Goal: Task Accomplishment & Management: Complete application form

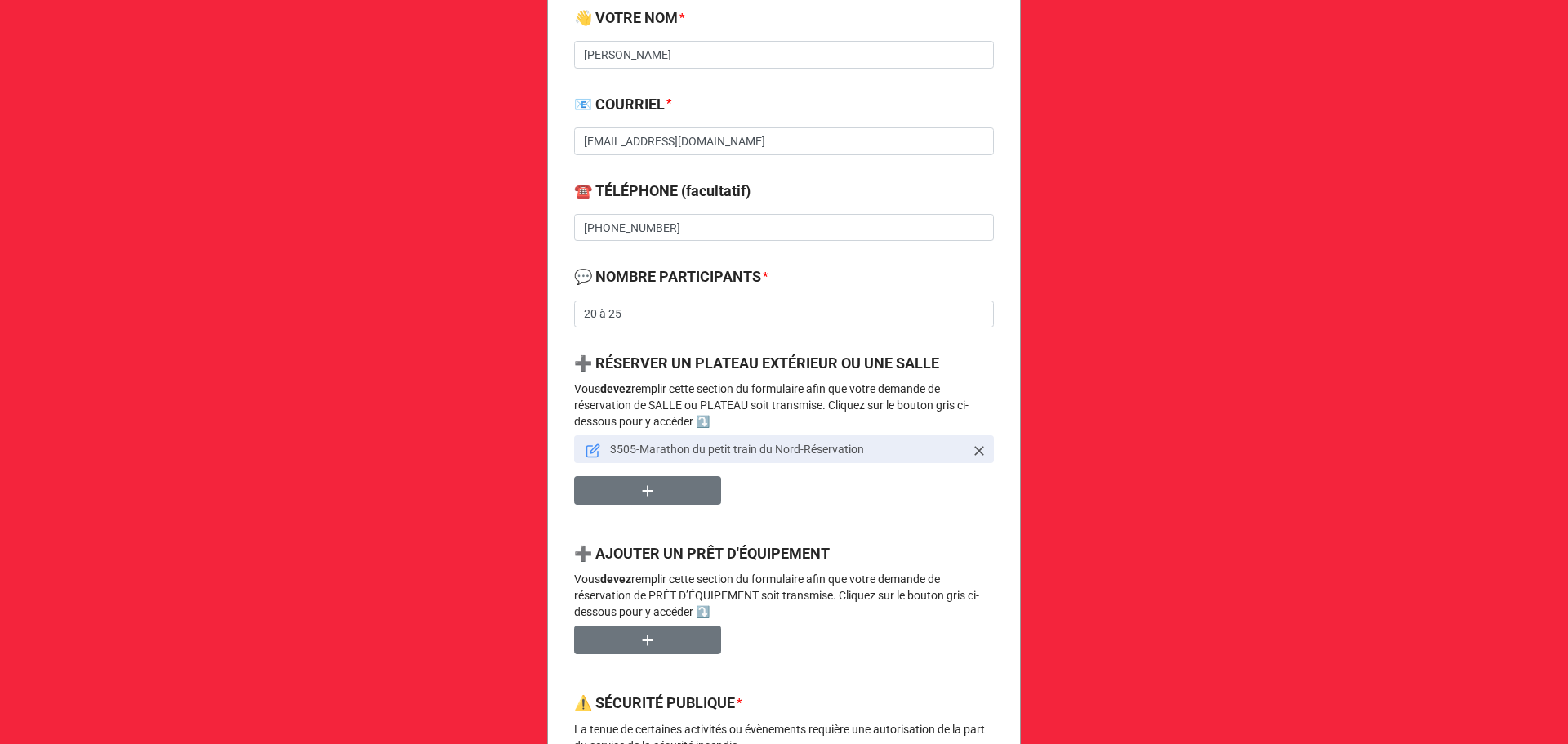
scroll to position [653, 0]
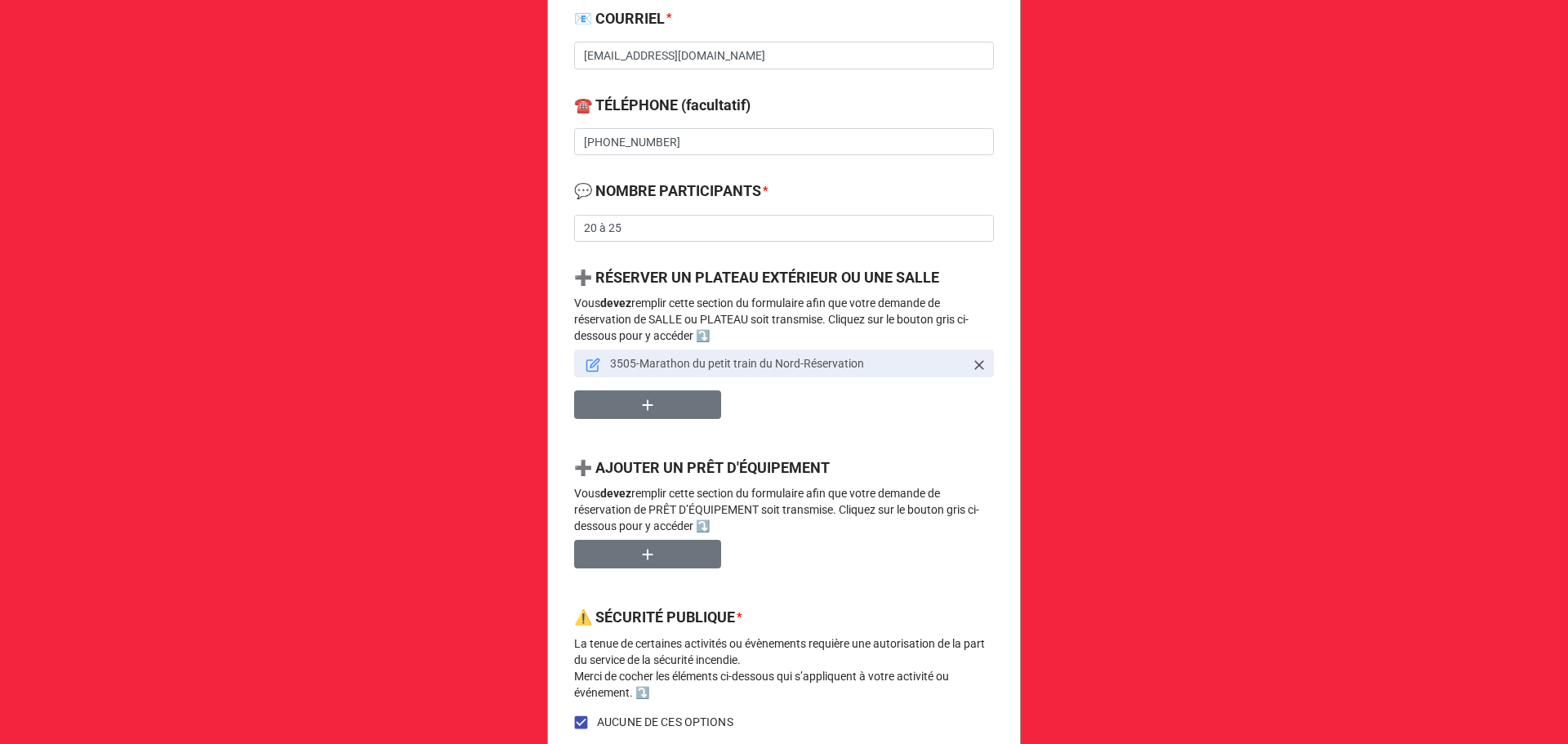
click at [593, 367] on icon at bounding box center [592, 366] width 11 height 11
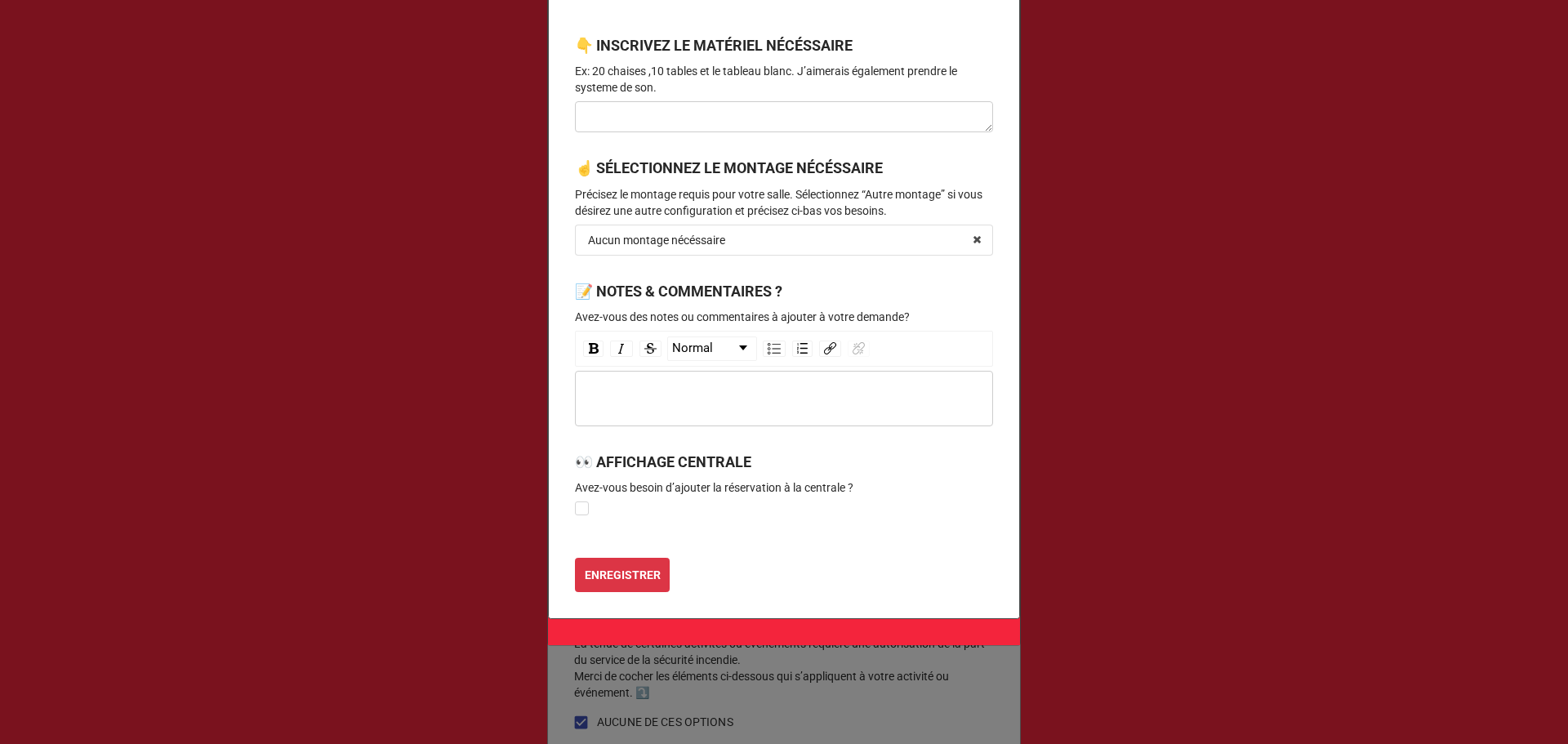
scroll to position [889, 0]
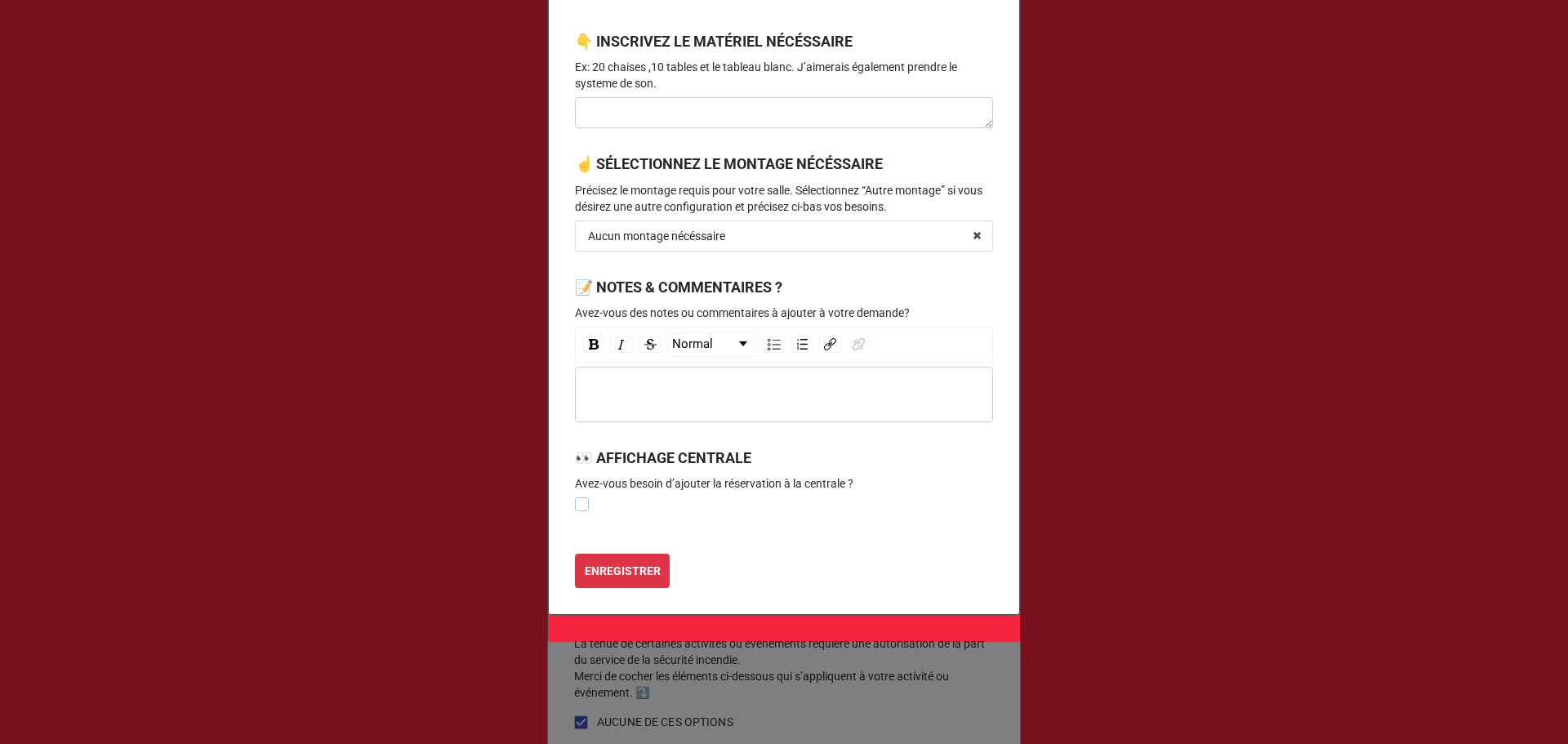
drag, startPoint x: 583, startPoint y: 502, endPoint x: 629, endPoint y: 535, distance: 56.6
click at [583, 497] on label at bounding box center [581, 497] width 14 height 0
checkbox input "true"
click at [616, 575] on b "ENREGISTRER" at bounding box center [623, 571] width 76 height 18
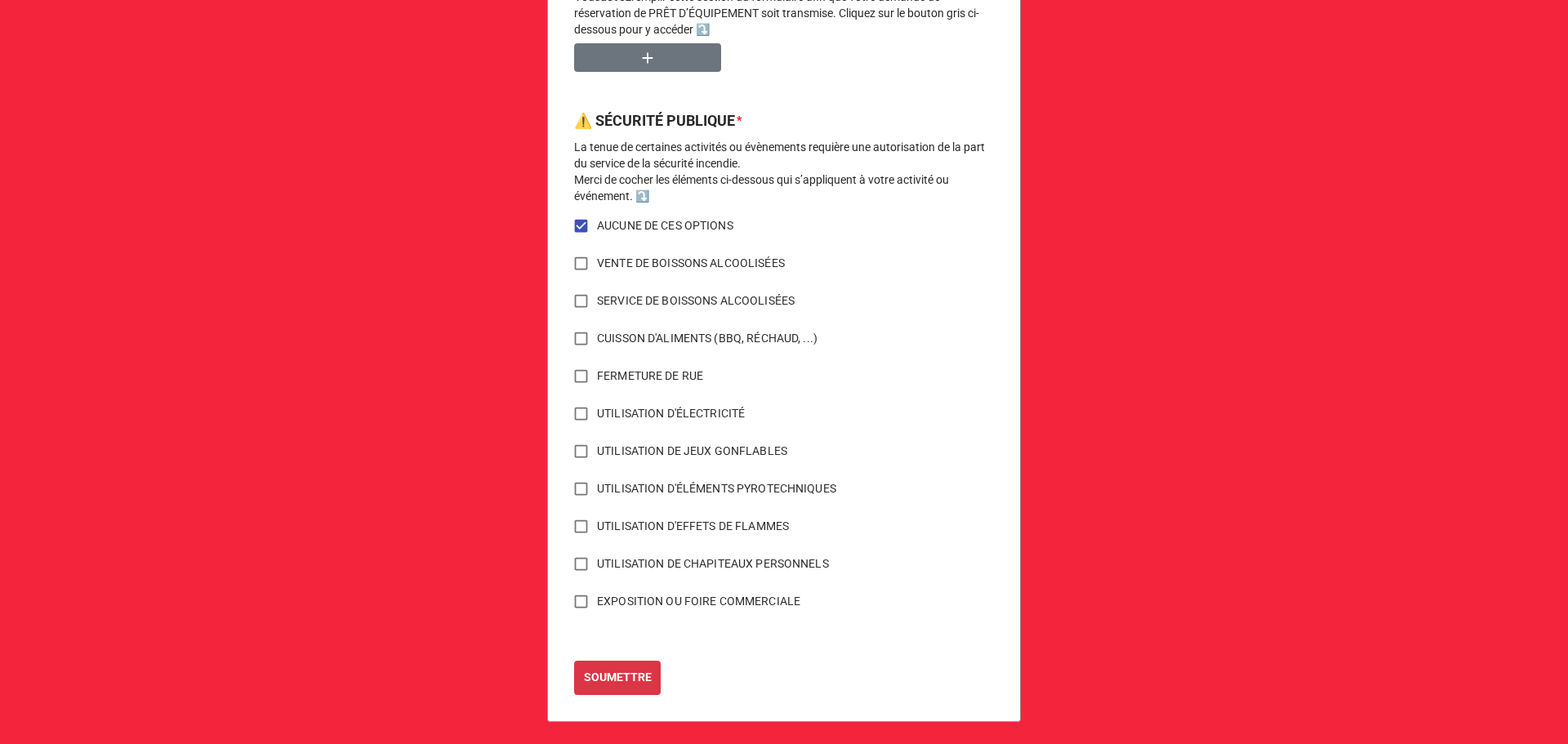
scroll to position [1156, 0]
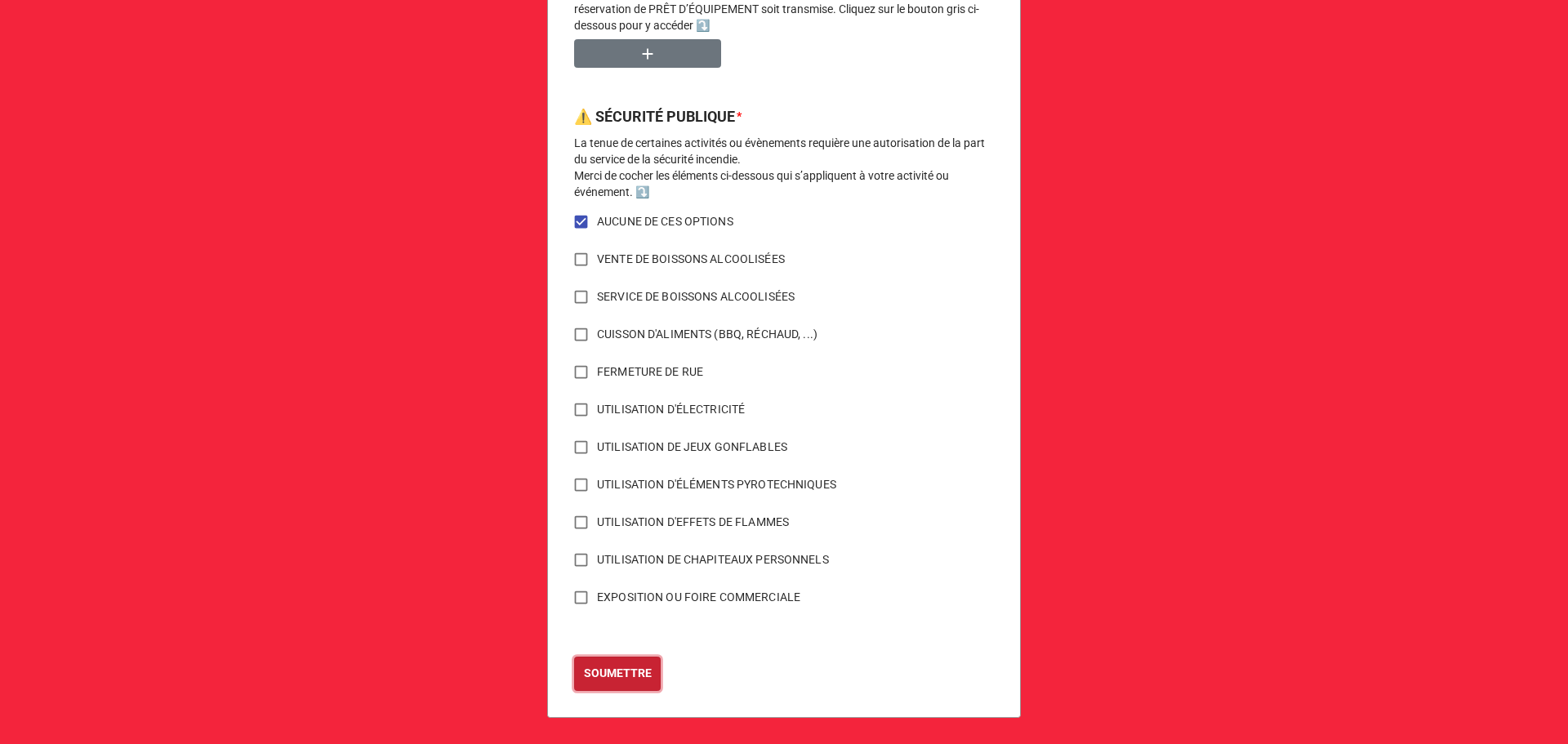
click at [609, 671] on b "SOUMETTRE" at bounding box center [617, 673] width 68 height 18
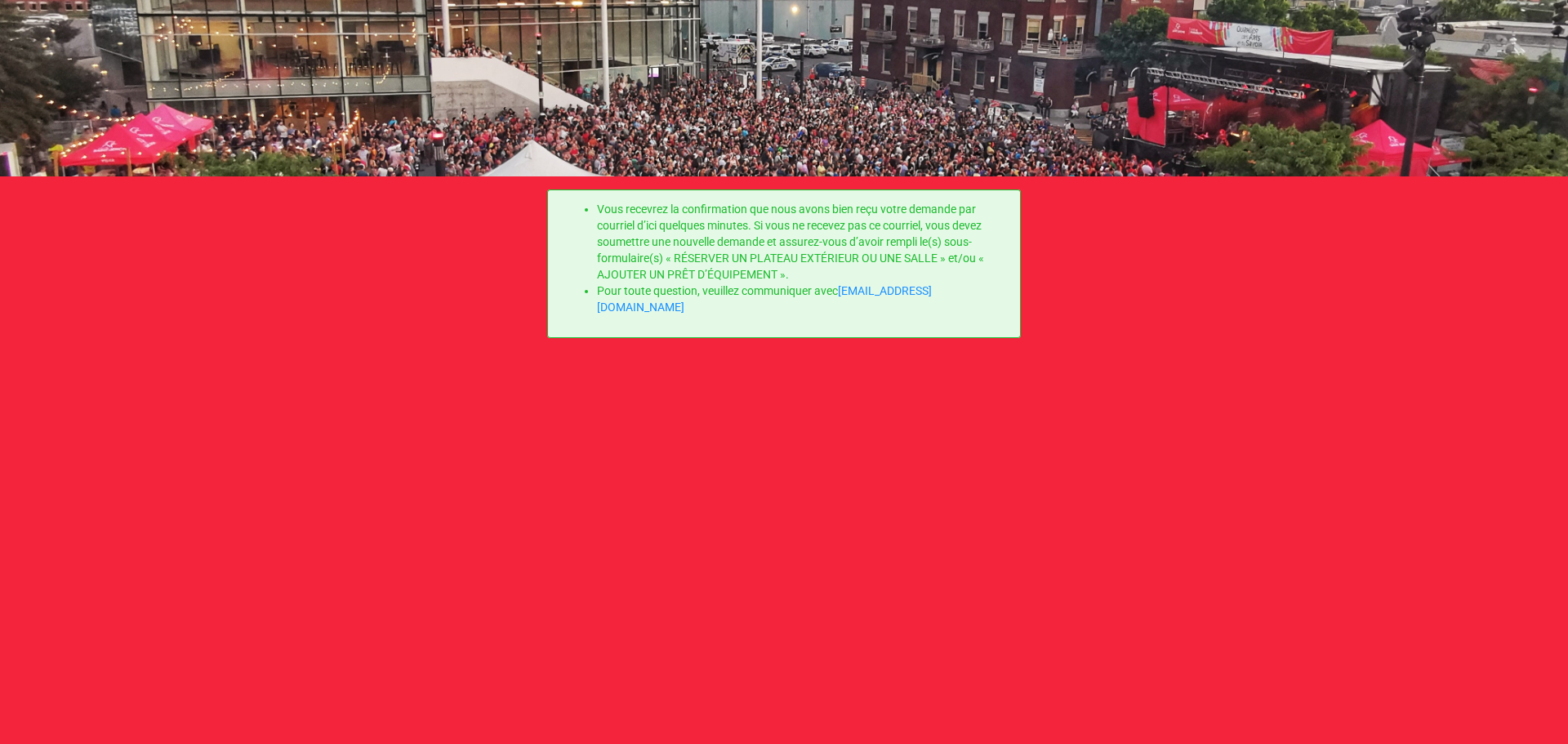
scroll to position [0, 0]
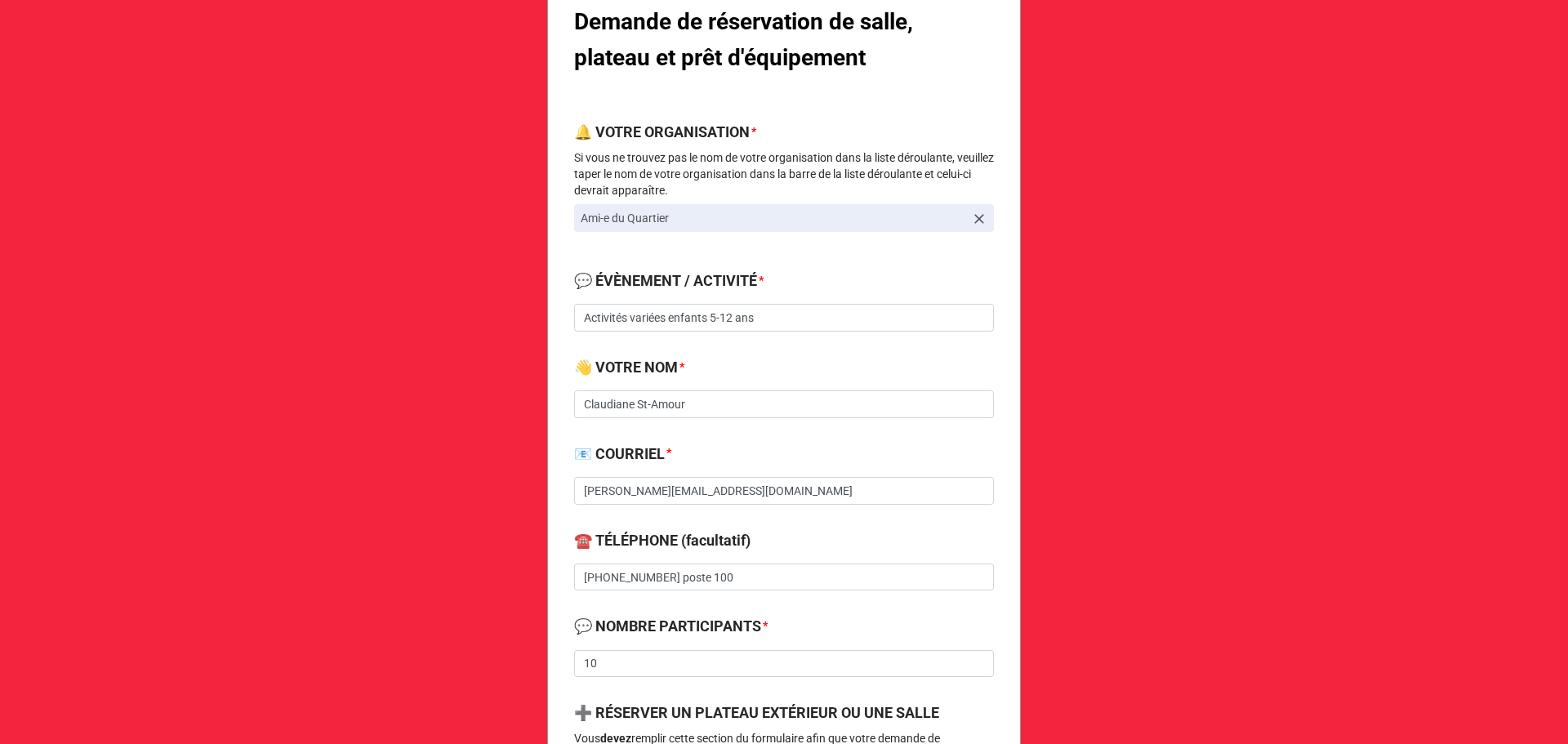
scroll to position [435, 0]
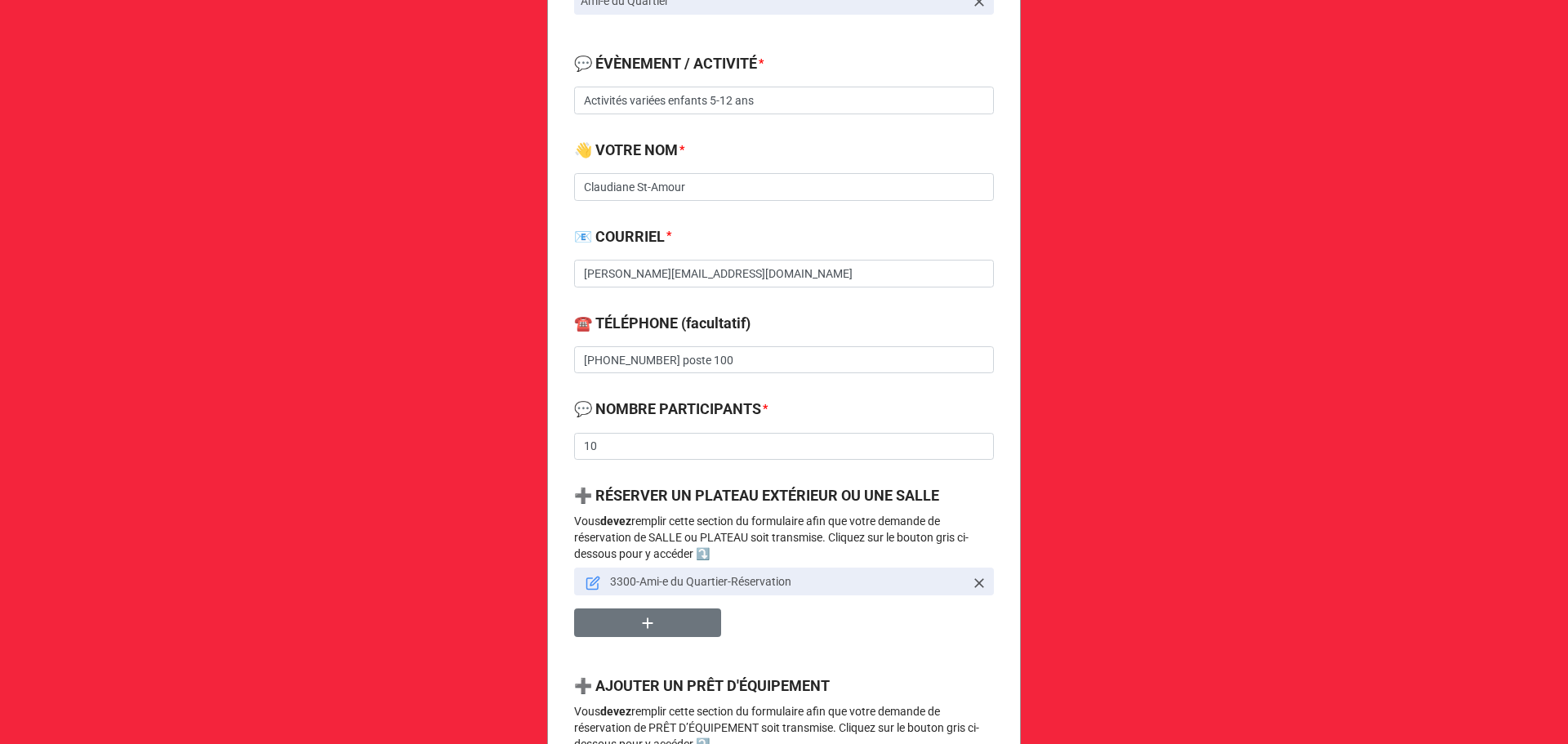
click at [587, 580] on icon at bounding box center [592, 584] width 11 height 11
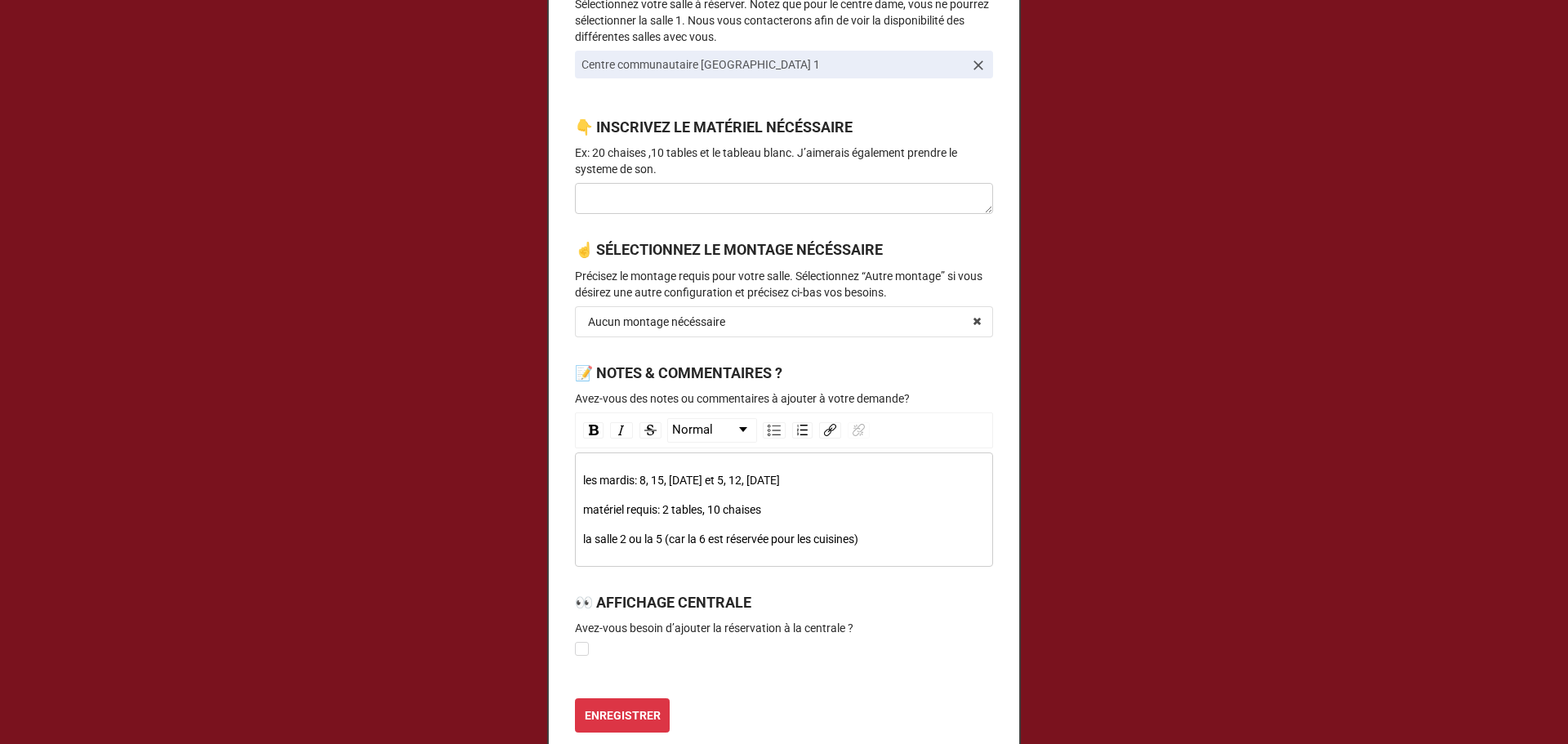
scroll to position [872, 0]
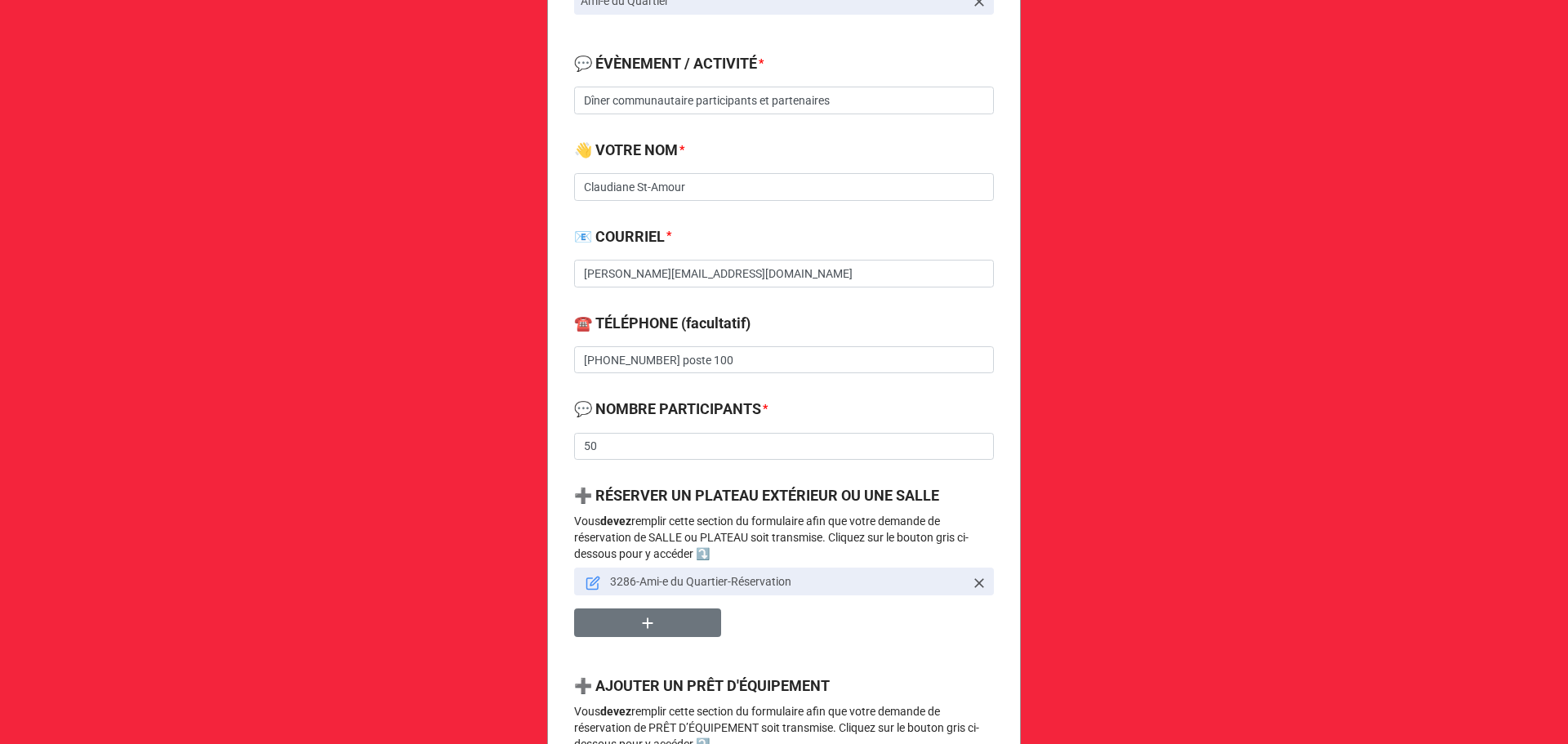
scroll to position [653, 0]
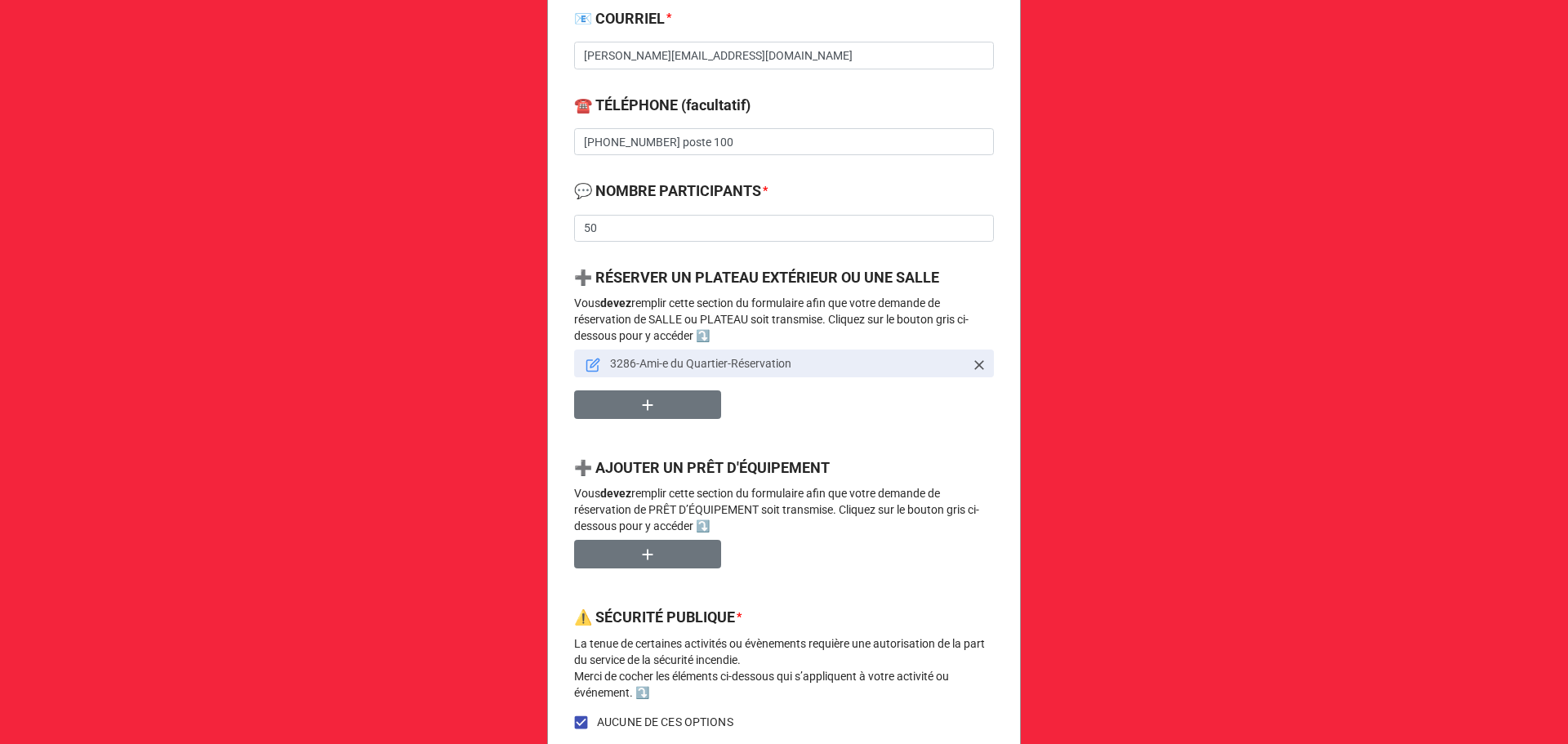
click at [587, 365] on icon at bounding box center [592, 366] width 11 height 11
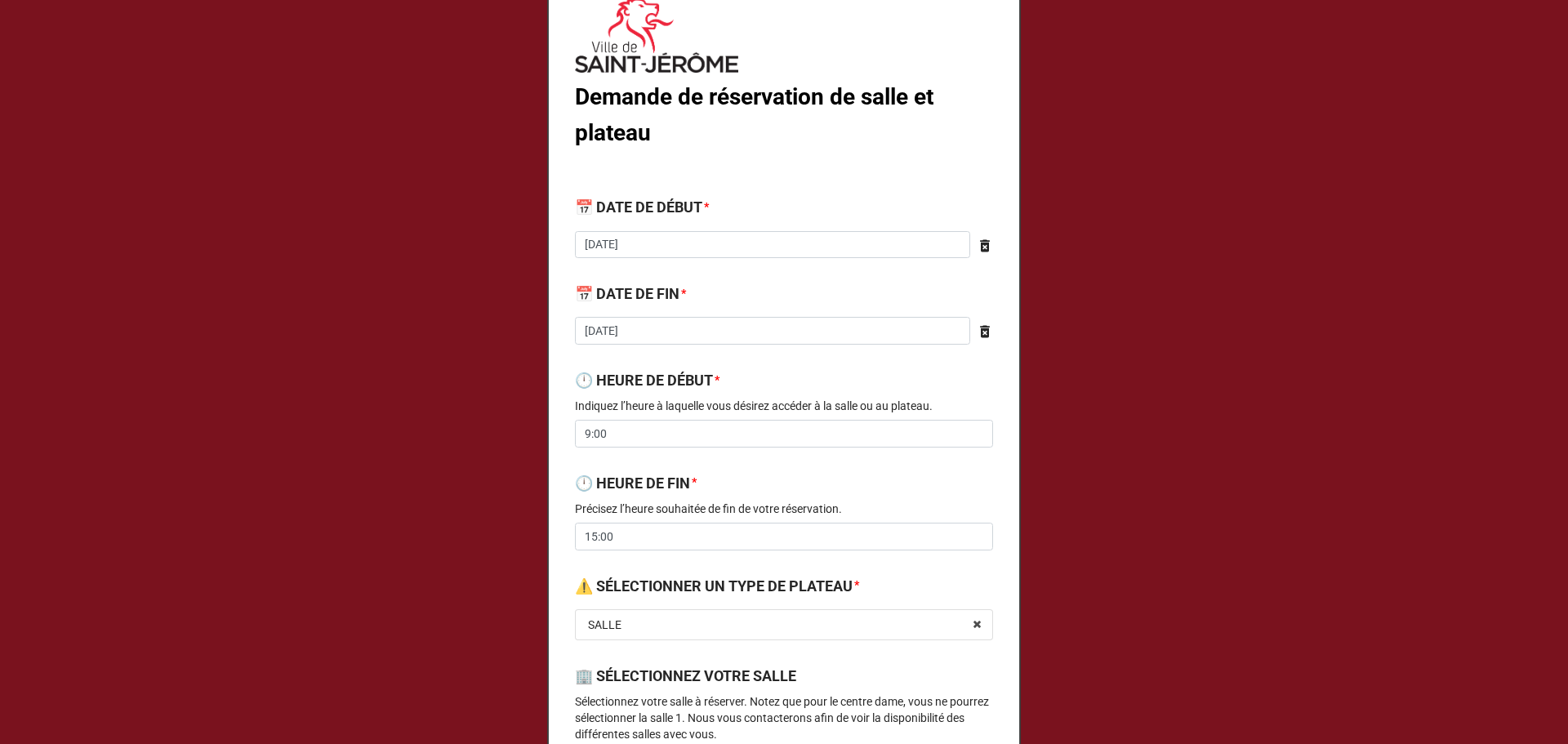
scroll to position [0, 0]
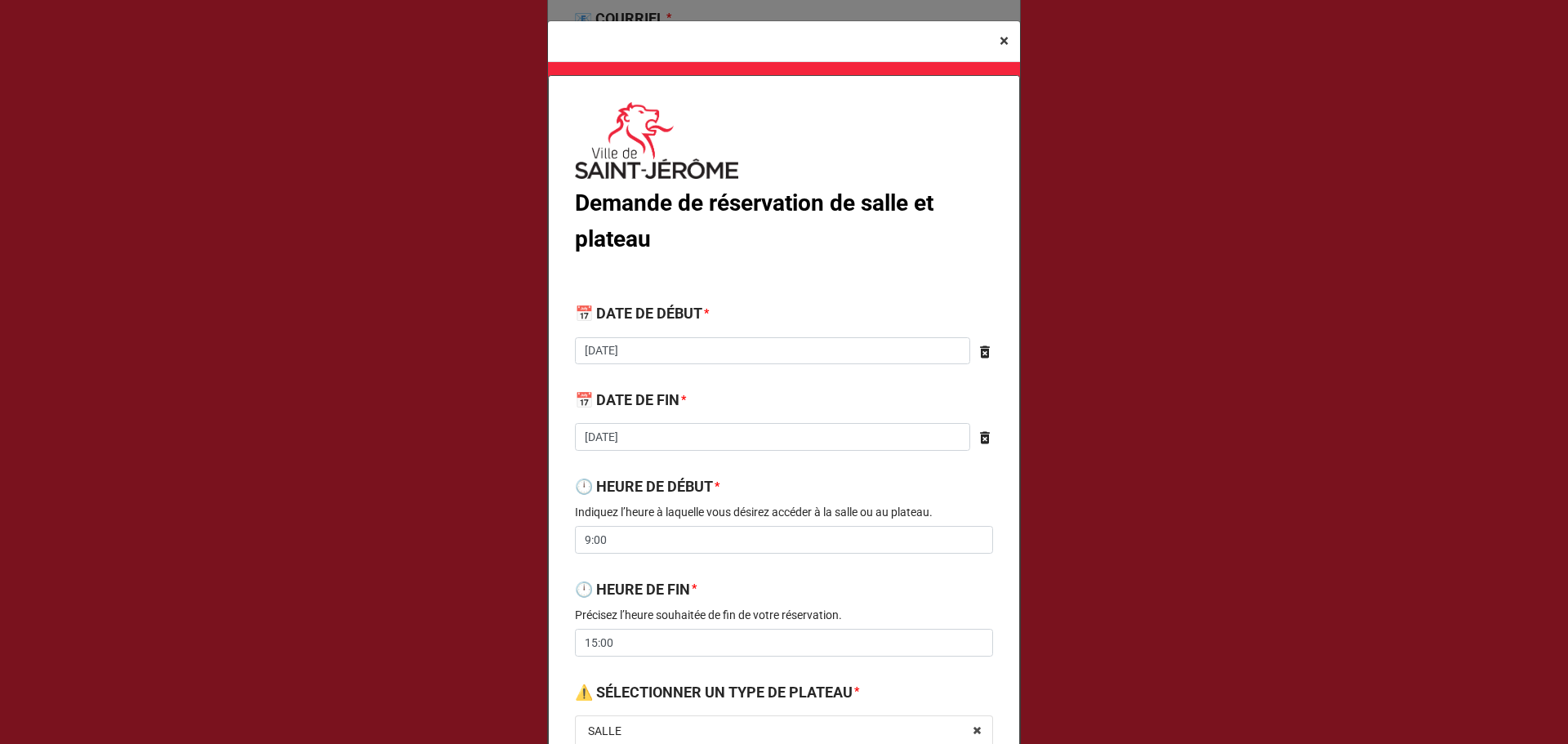
click at [1003, 38] on span "×" at bounding box center [1004, 41] width 9 height 19
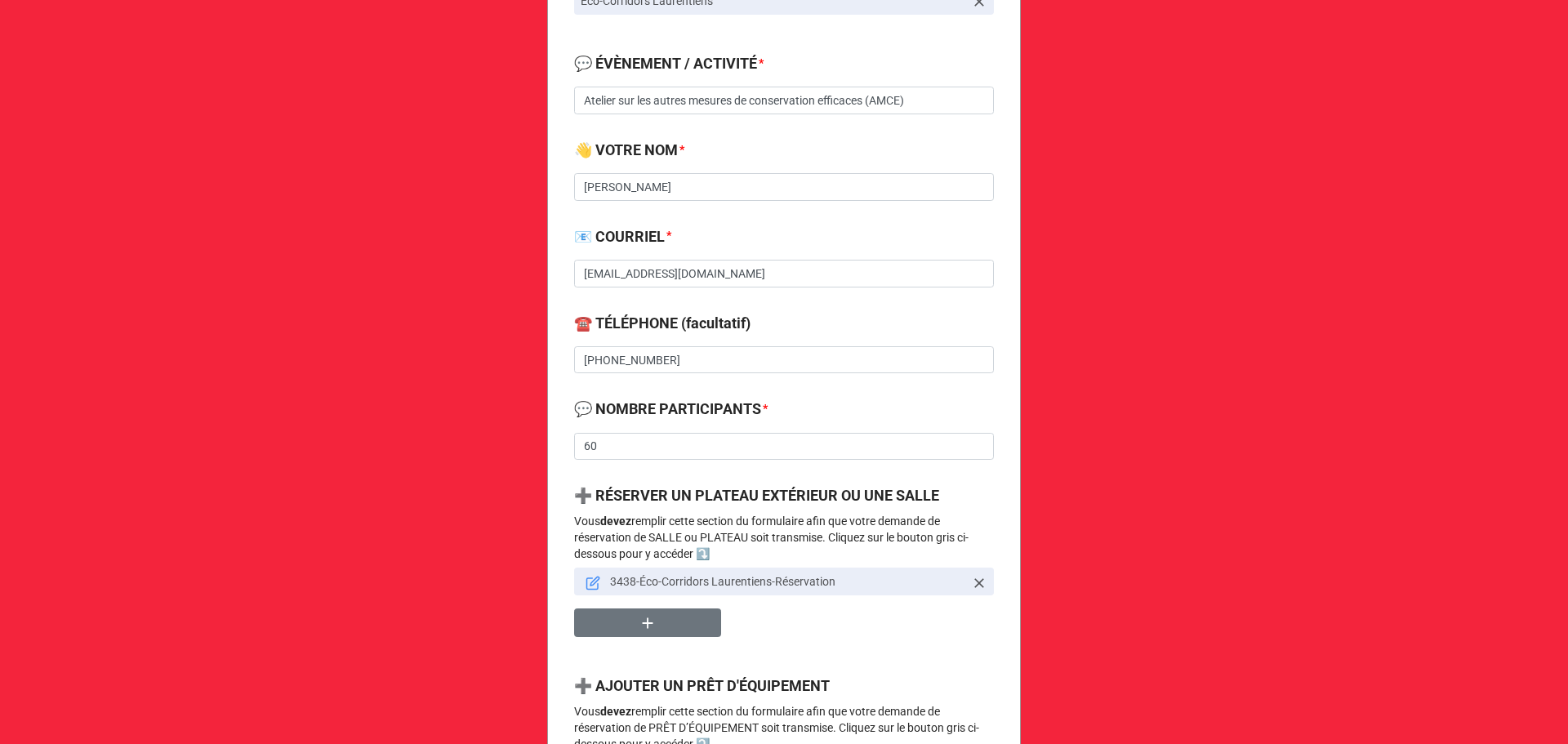
scroll to position [653, 0]
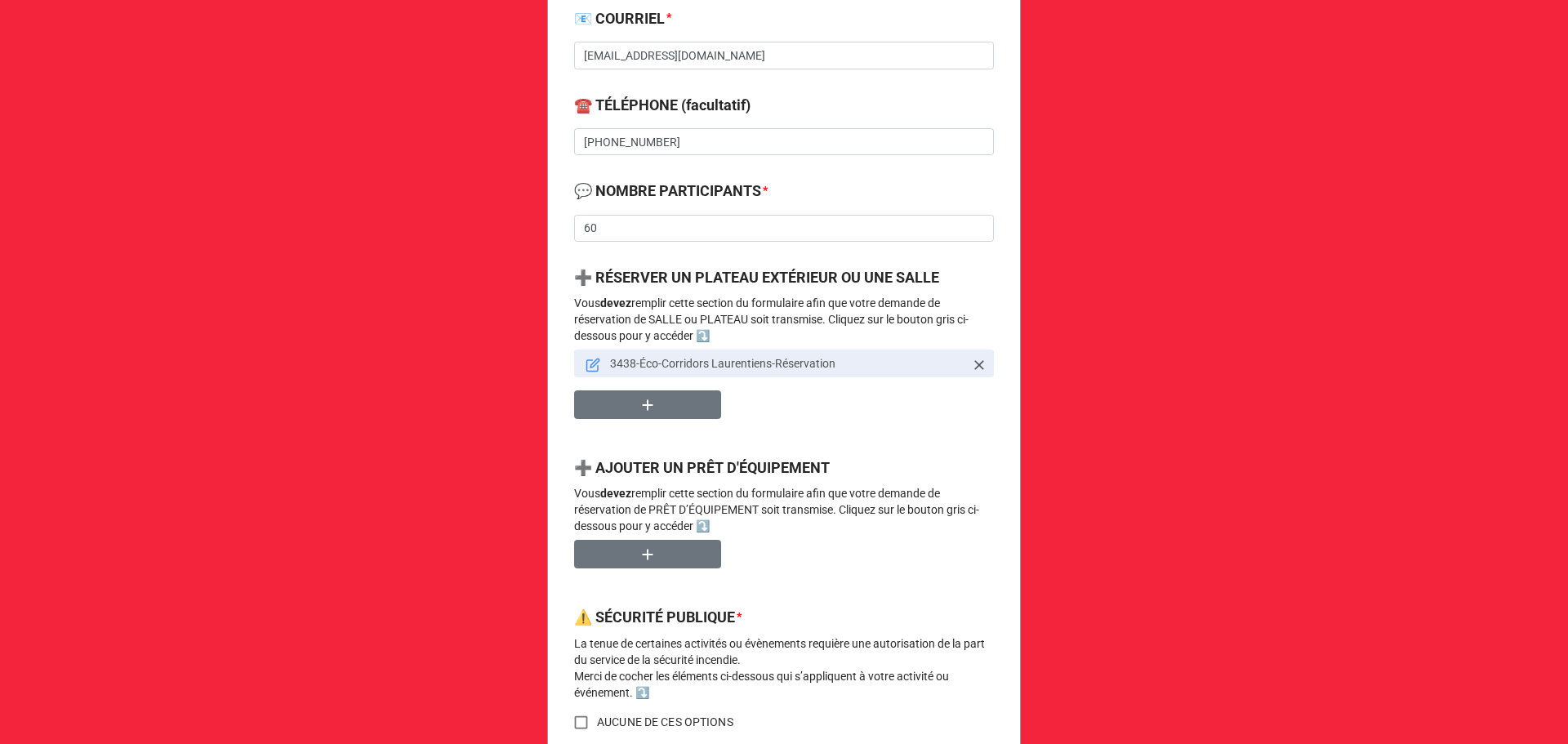
click at [580, 367] on link "3438-Éco-Corridors Laurentiens-Réservation" at bounding box center [784, 364] width 420 height 28
click at [590, 365] on icon at bounding box center [593, 365] width 15 height 15
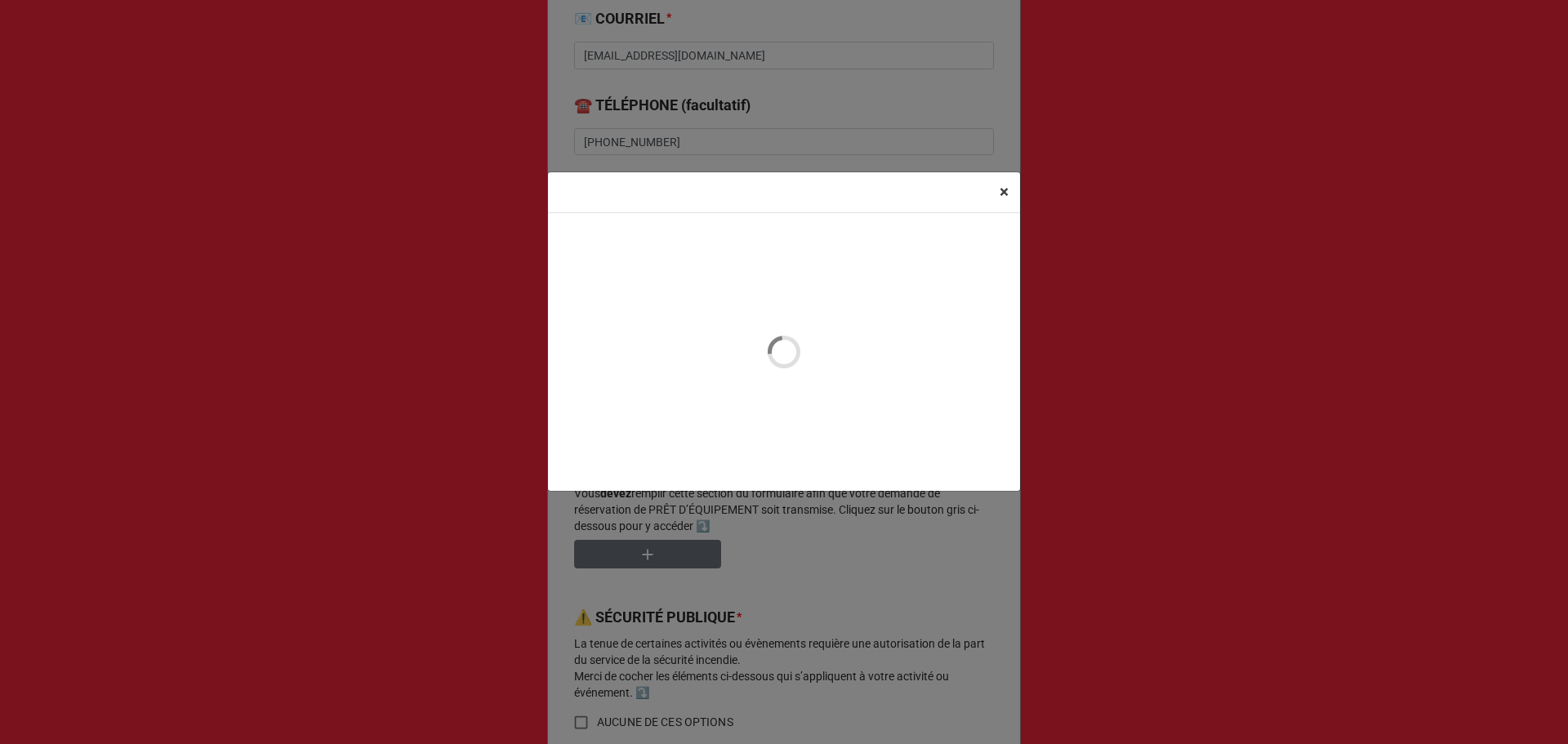
click at [1002, 193] on span "×" at bounding box center [1004, 192] width 9 height 19
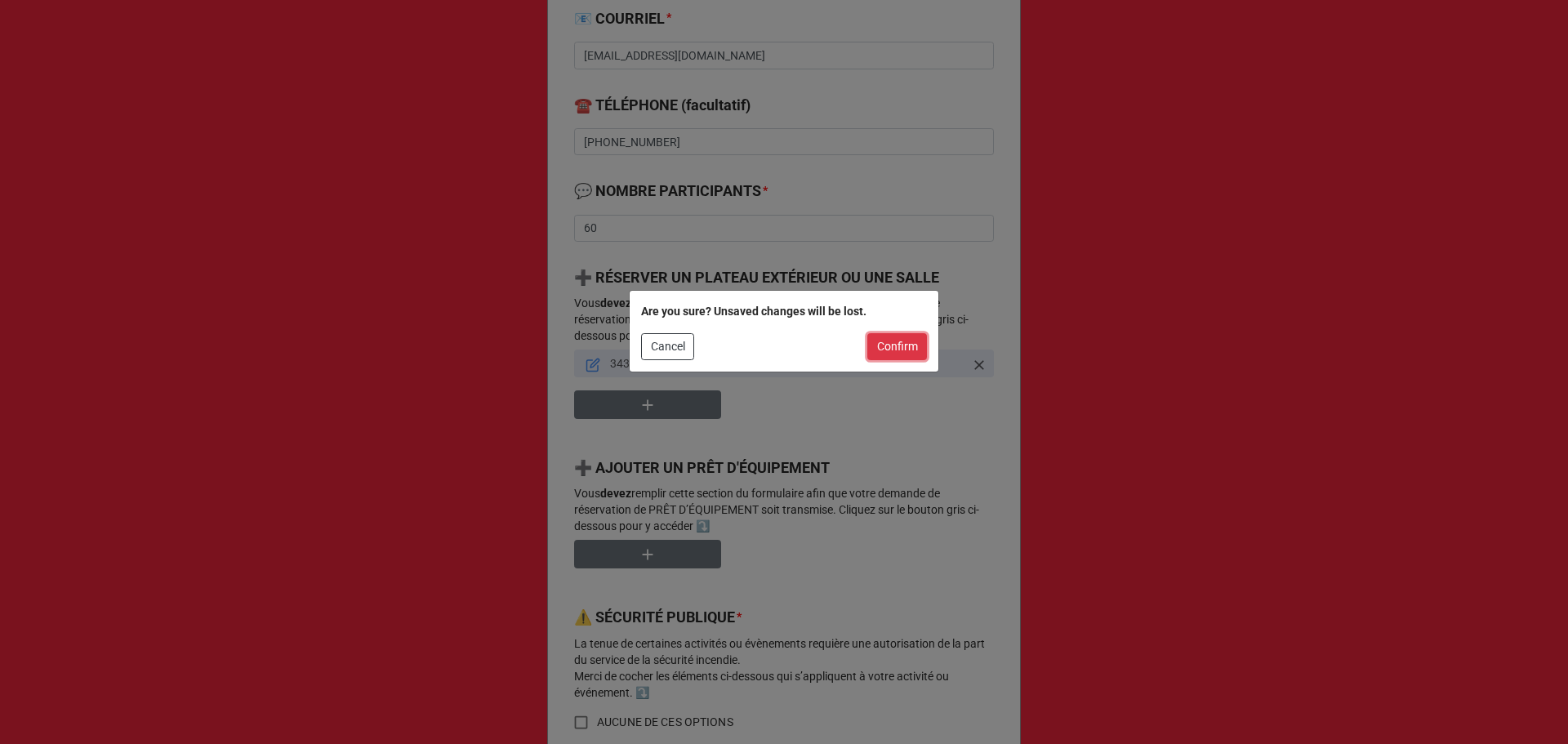
click at [902, 348] on button "Confirm" at bounding box center [897, 347] width 59 height 28
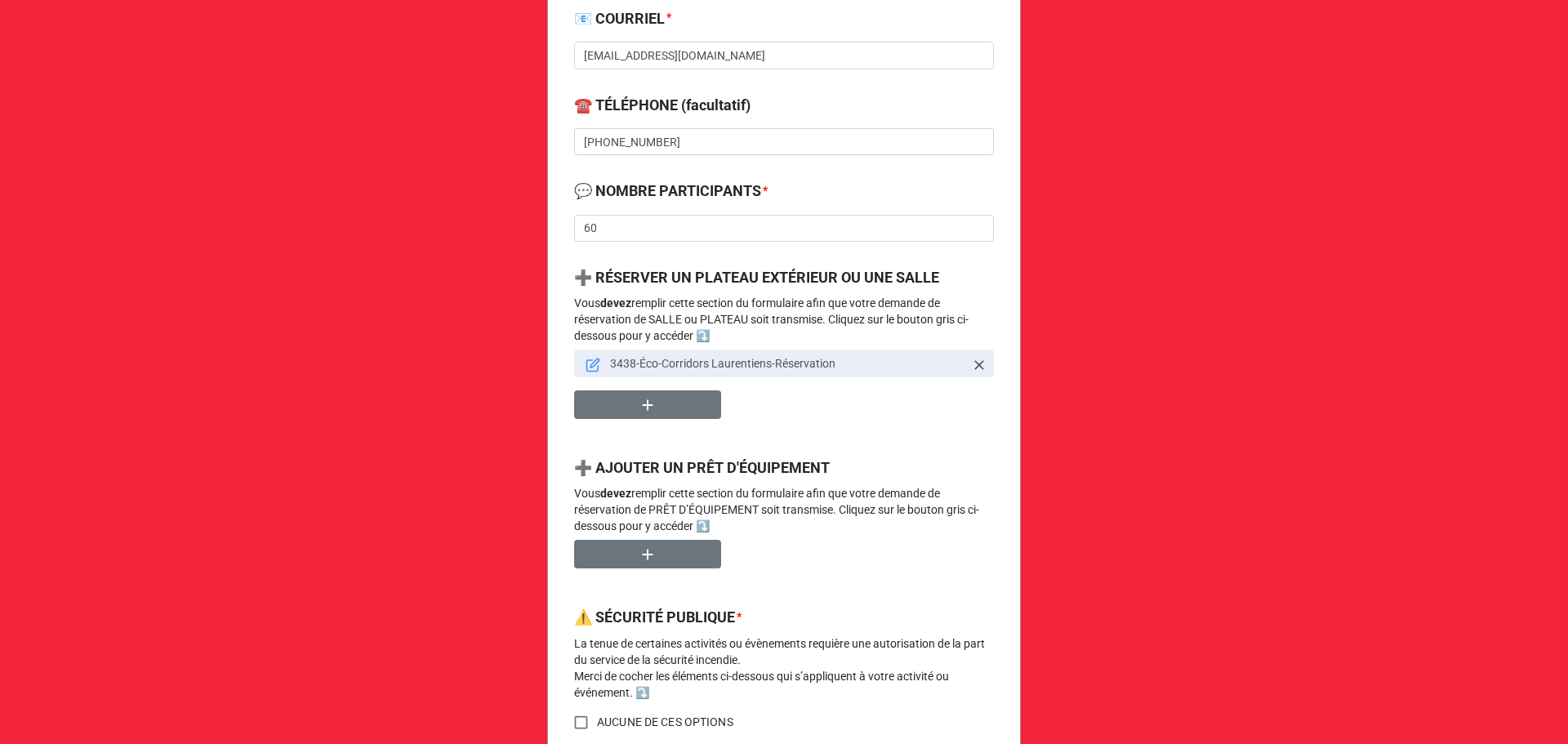
click at [589, 363] on icon at bounding box center [593, 365] width 15 height 15
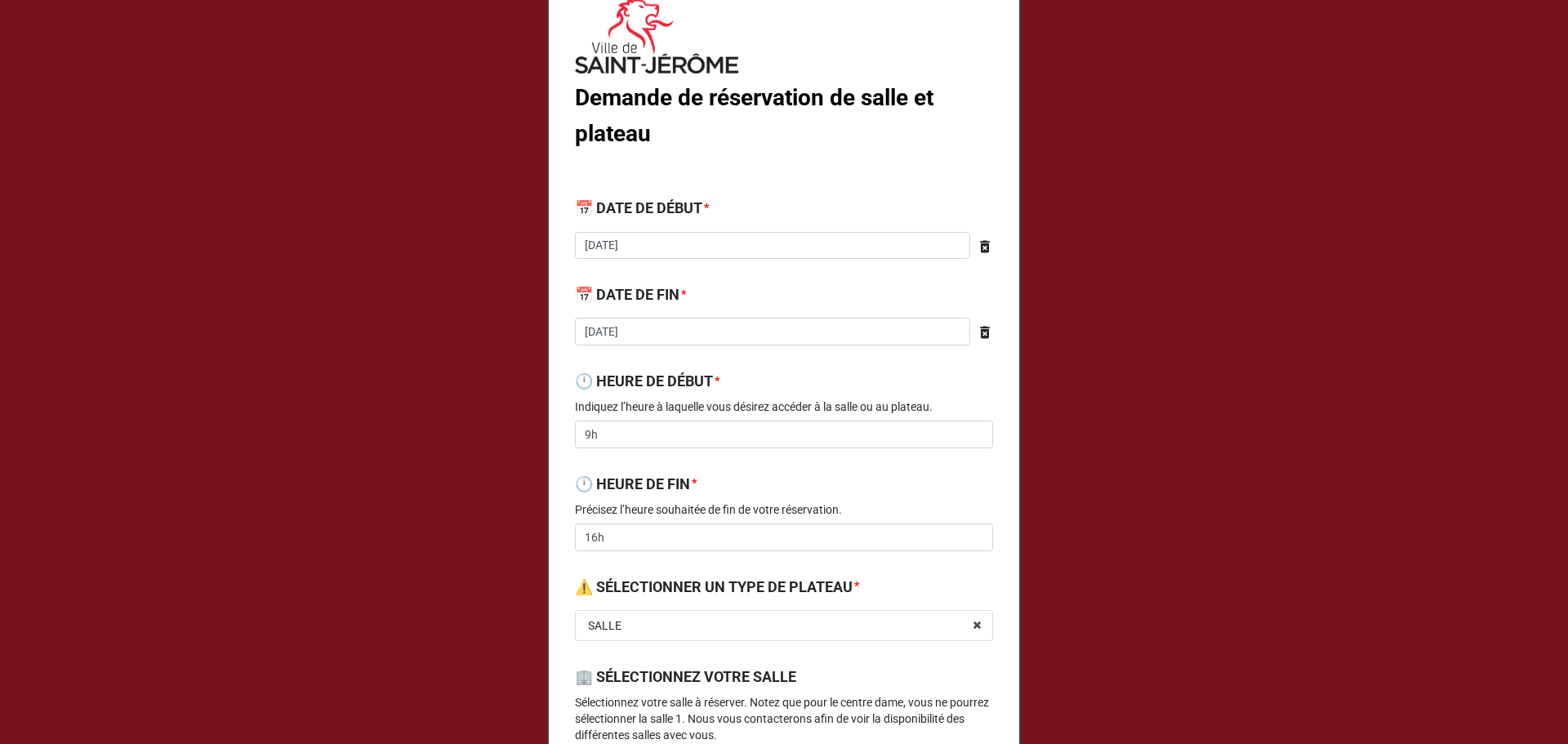
scroll to position [0, 0]
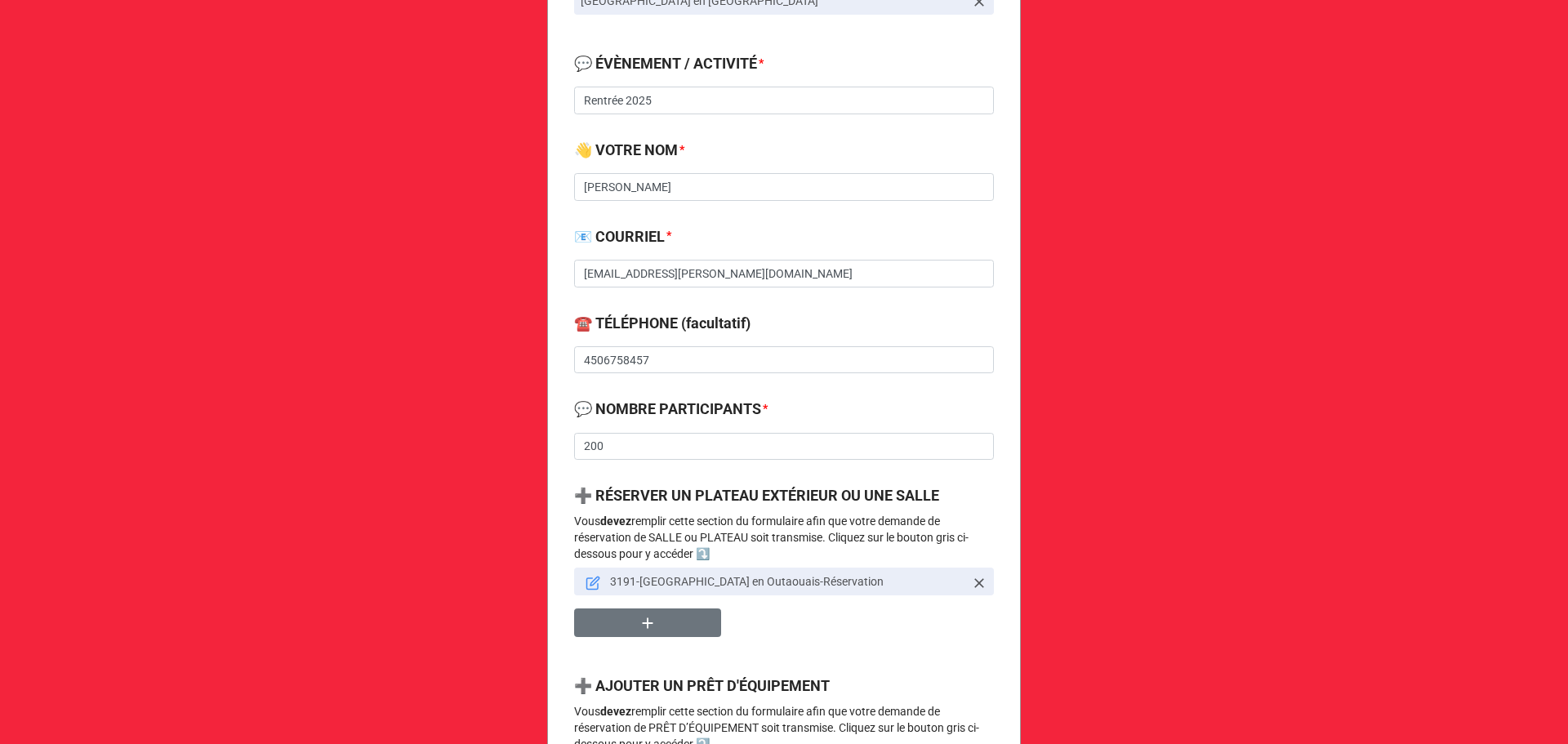
scroll to position [653, 0]
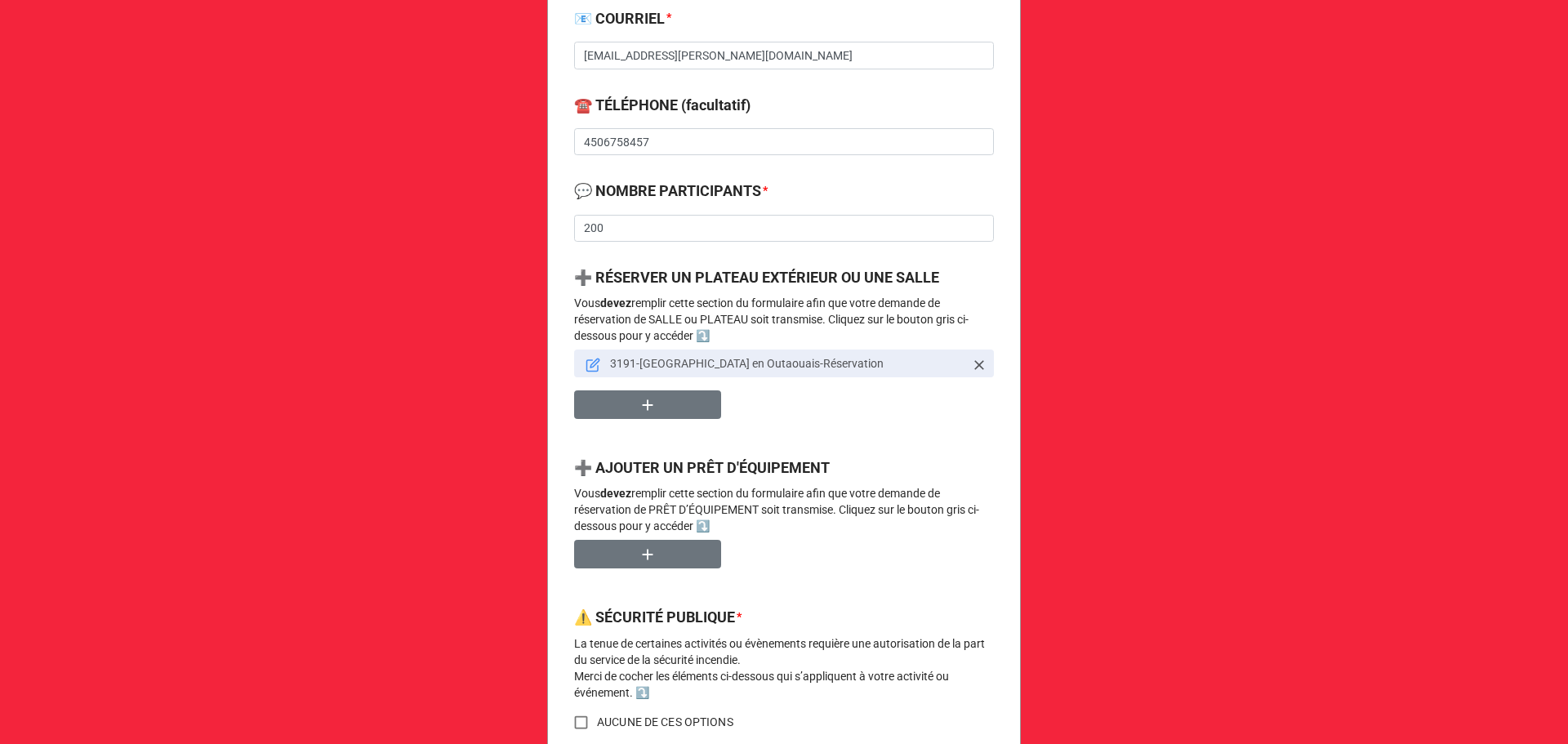
click at [587, 364] on icon at bounding box center [593, 365] width 15 height 15
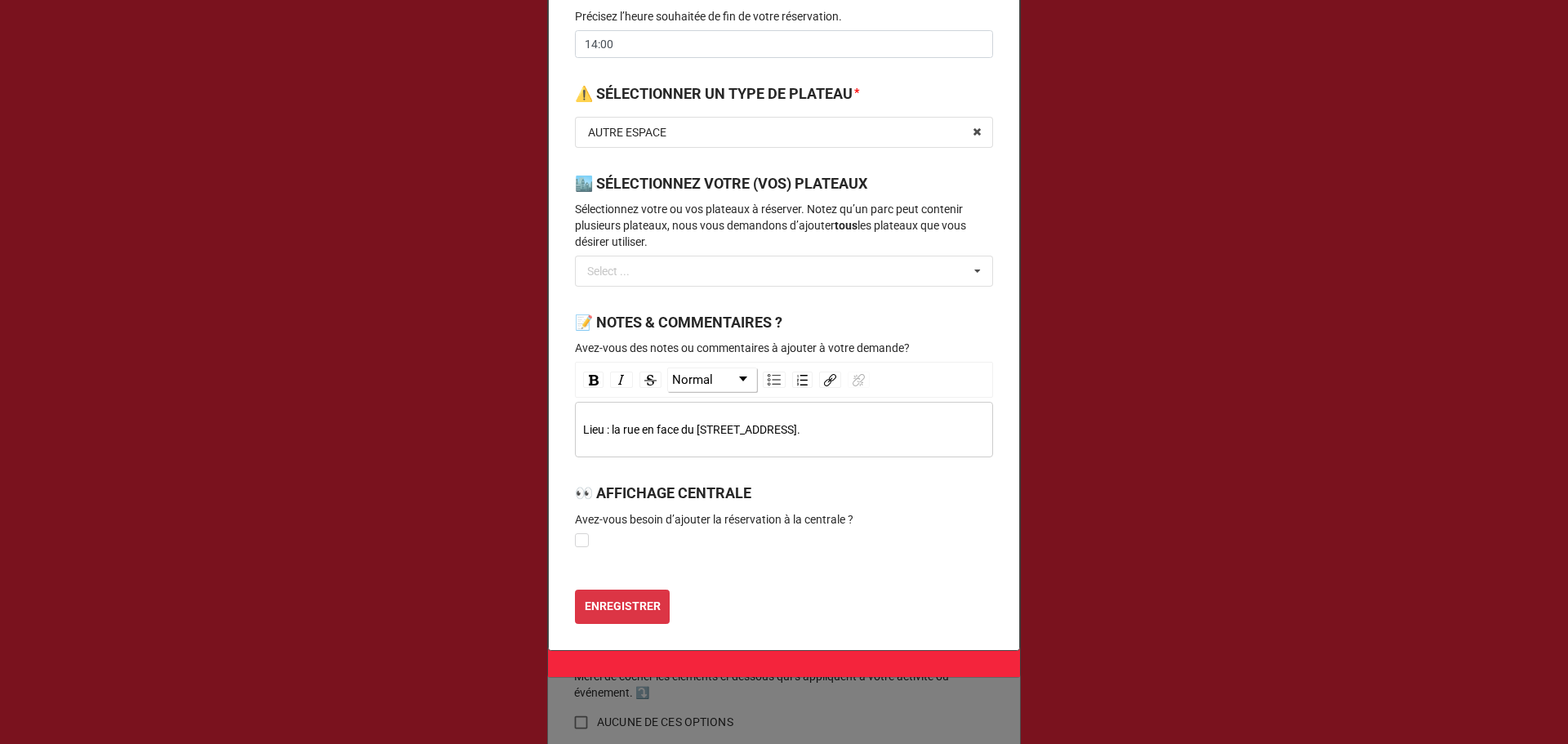
scroll to position [634, 0]
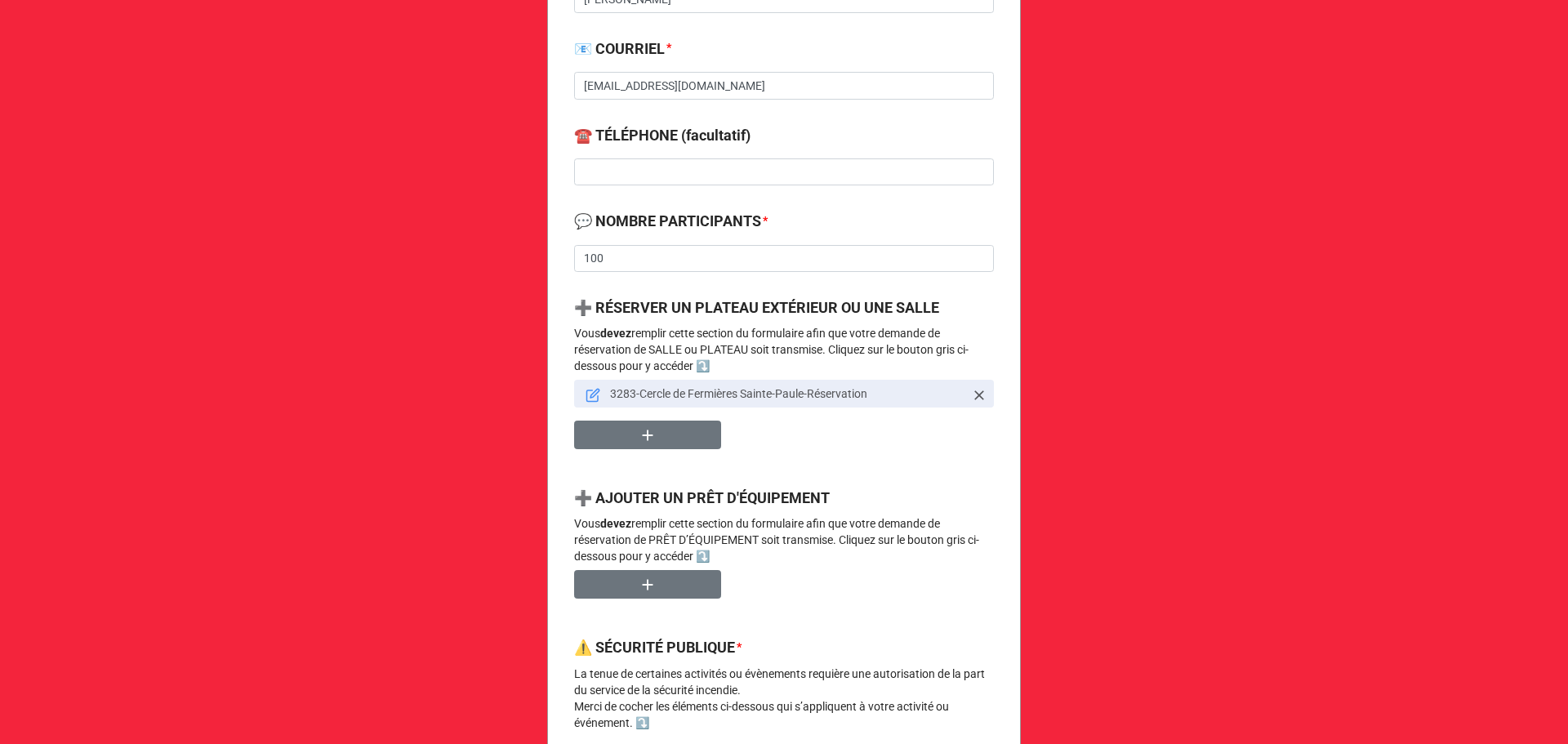
scroll to position [653, 0]
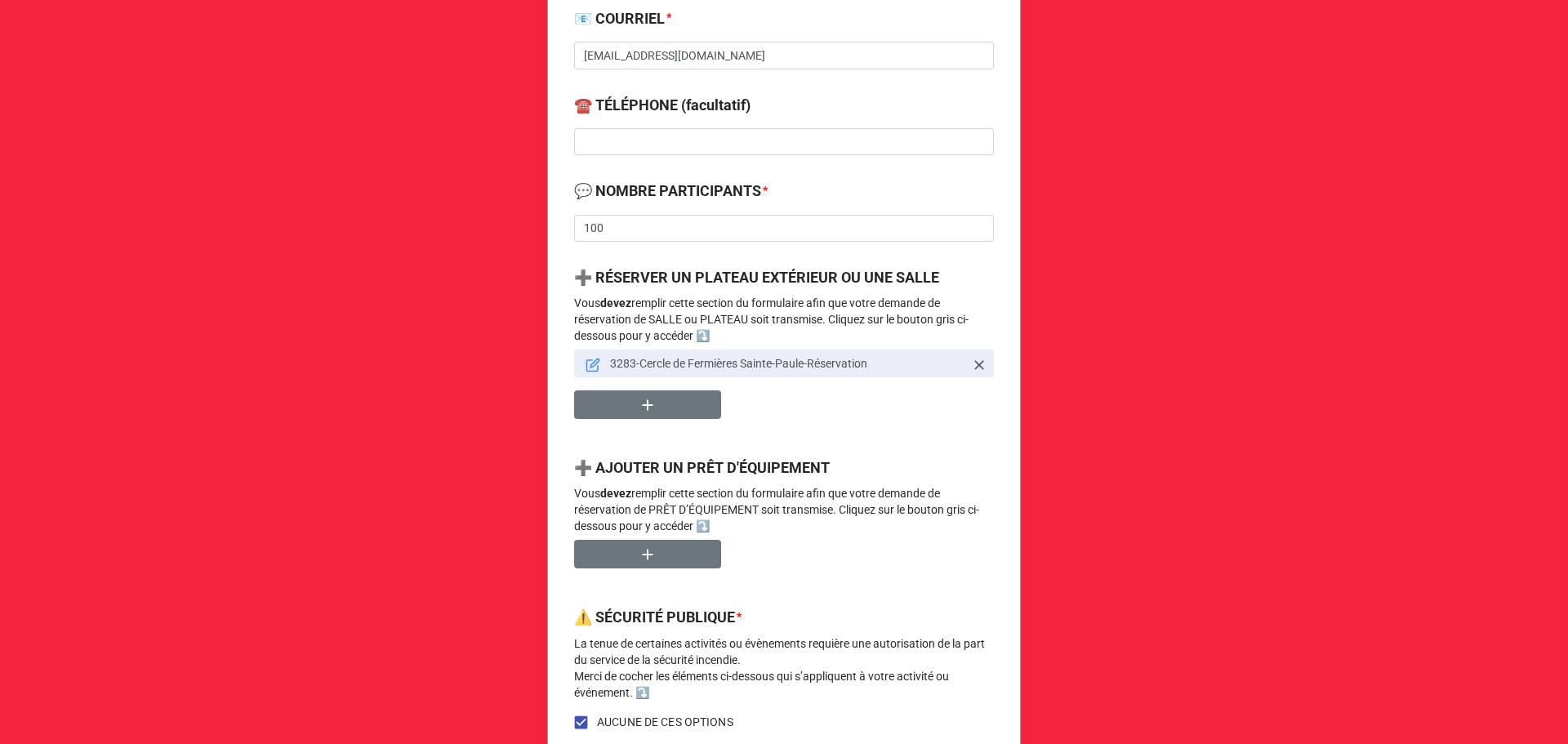
click at [586, 367] on icon at bounding box center [593, 365] width 15 height 15
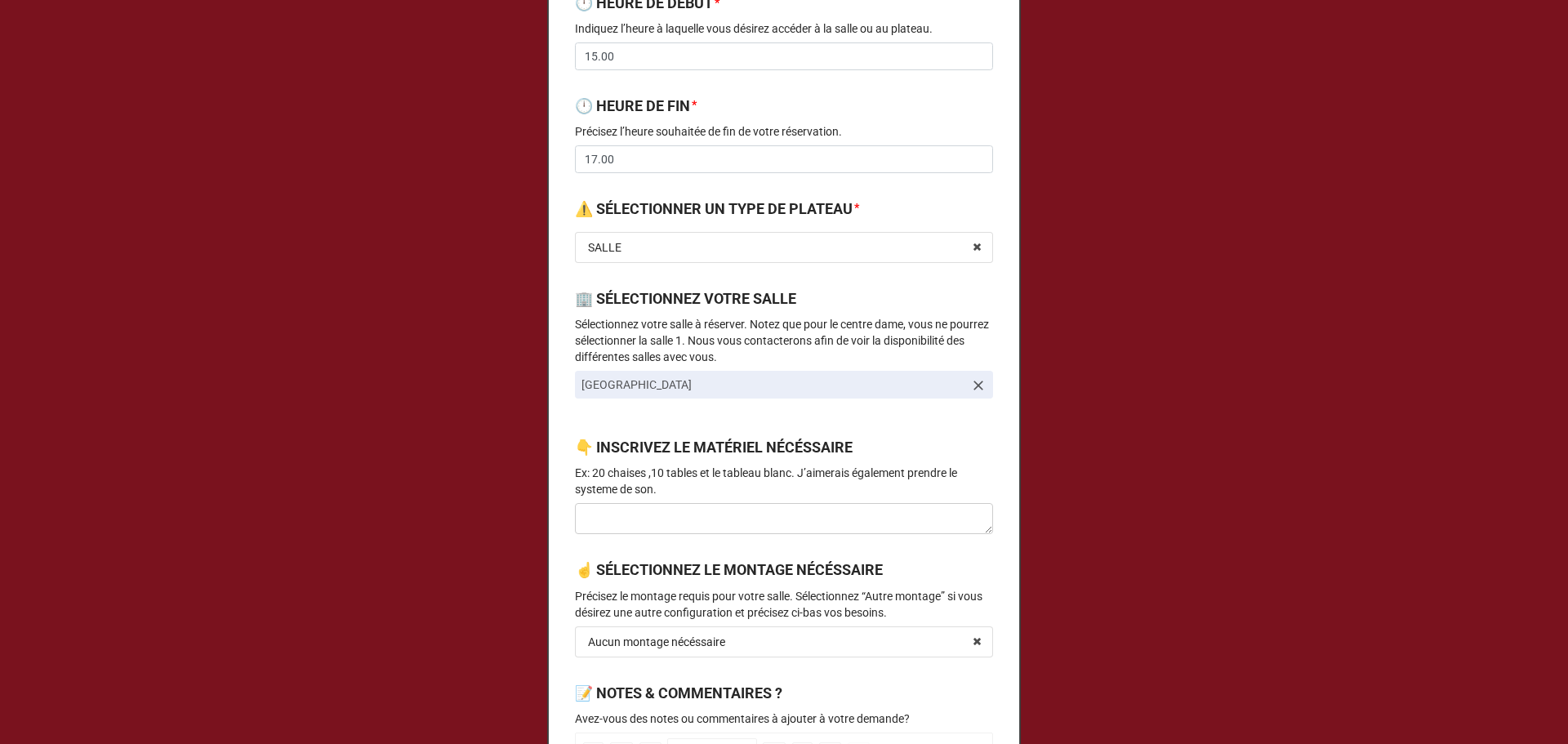
scroll to position [0, 0]
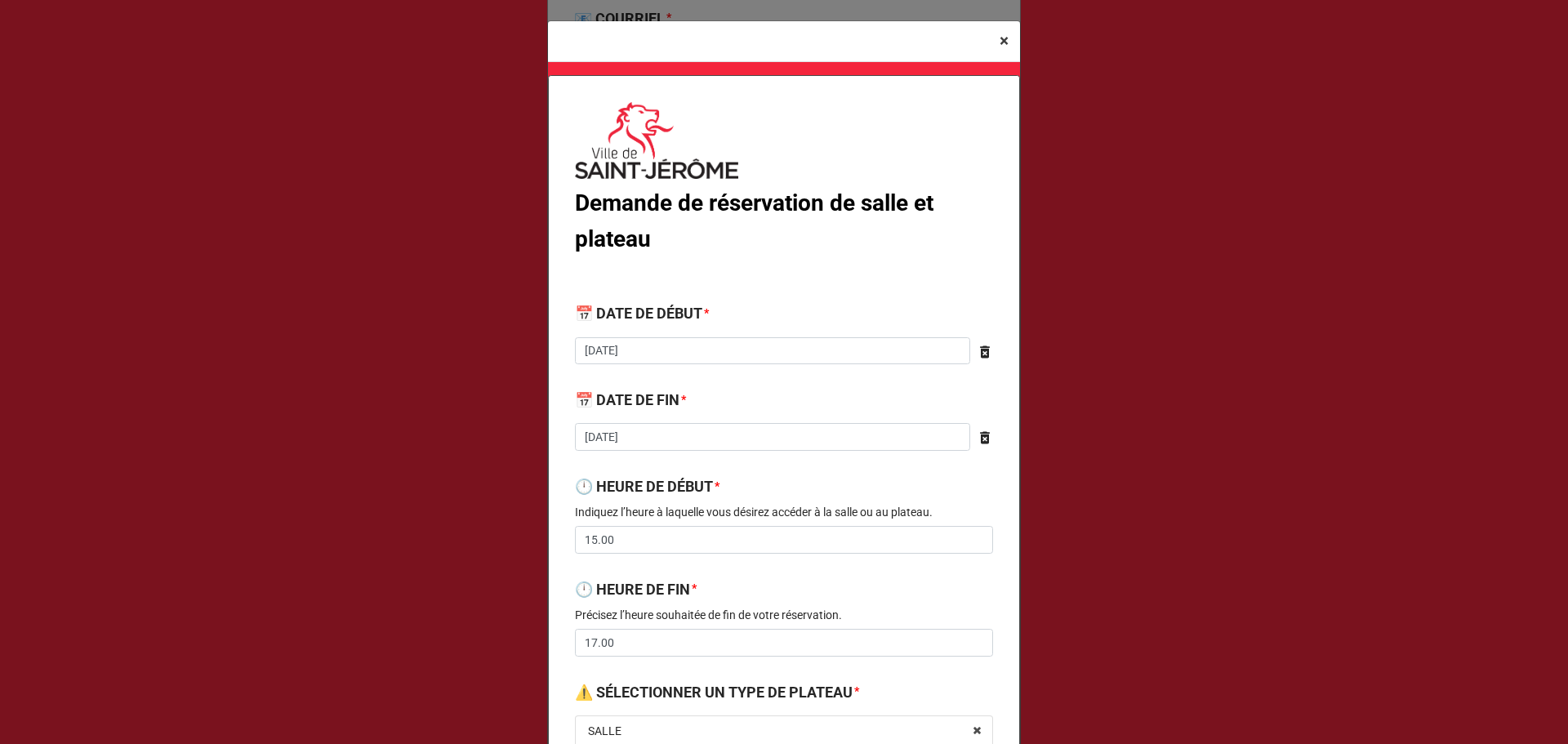
click at [1006, 47] on button "× Close" at bounding box center [1004, 41] width 31 height 40
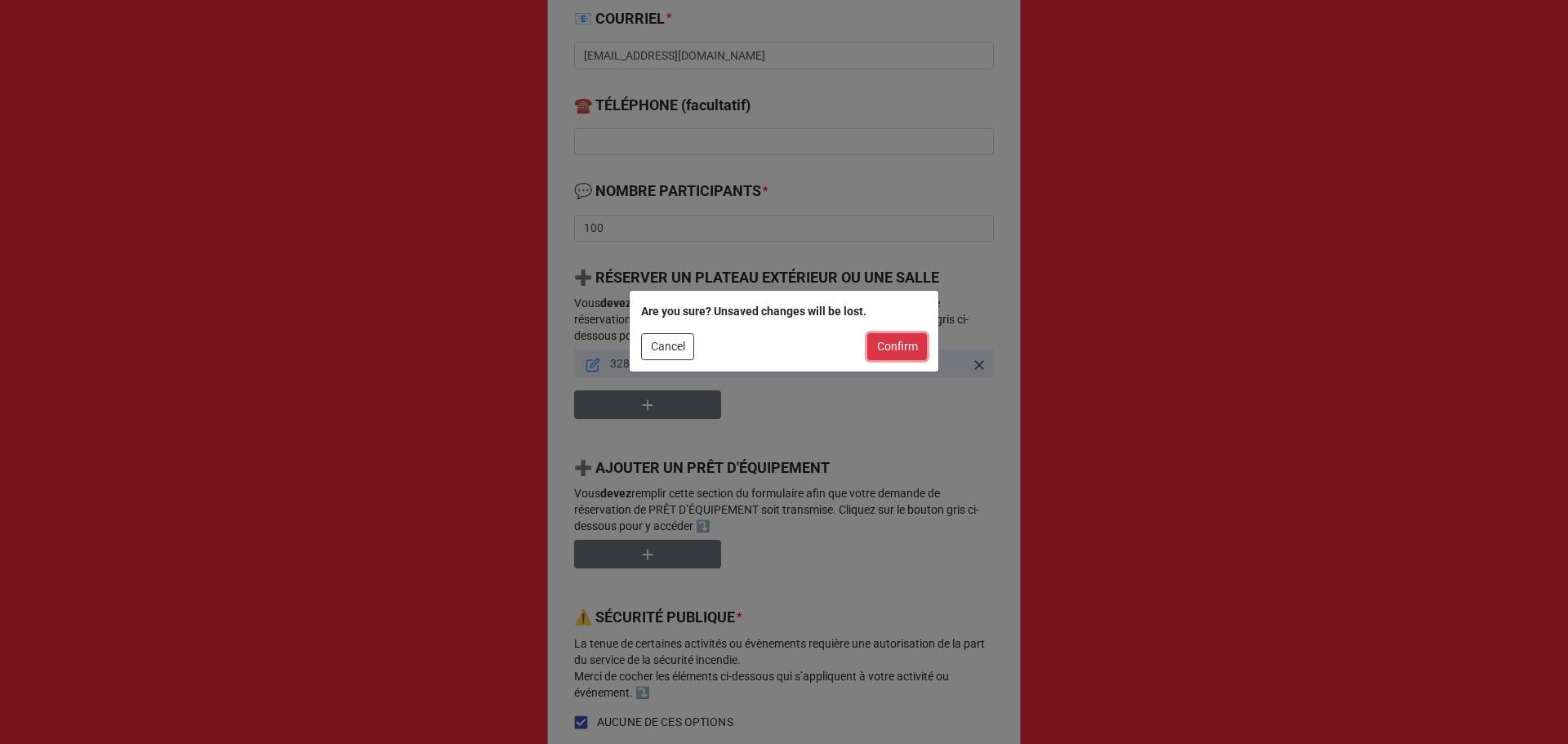
click at [900, 335] on button "Confirm" at bounding box center [897, 347] width 59 height 28
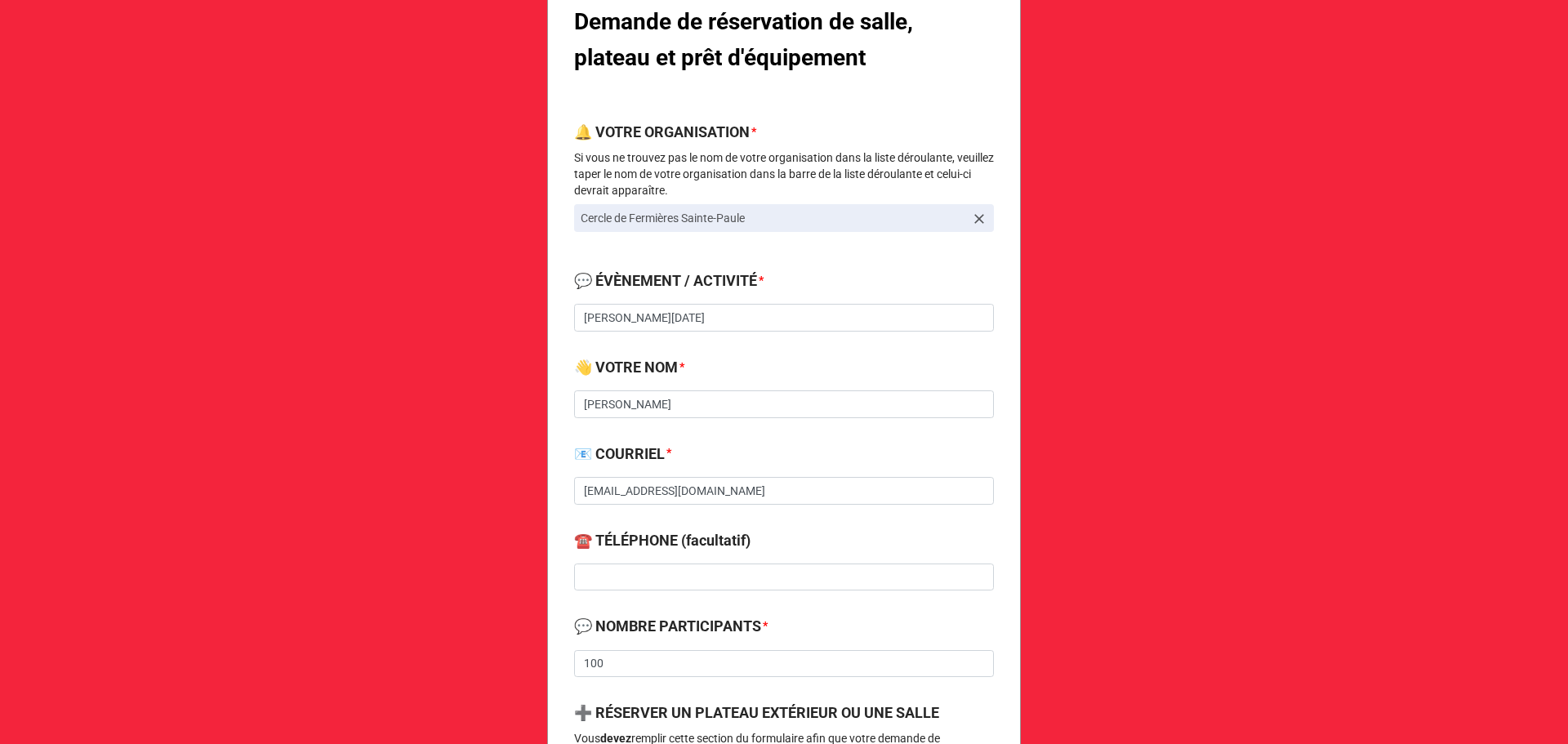
scroll to position [435, 0]
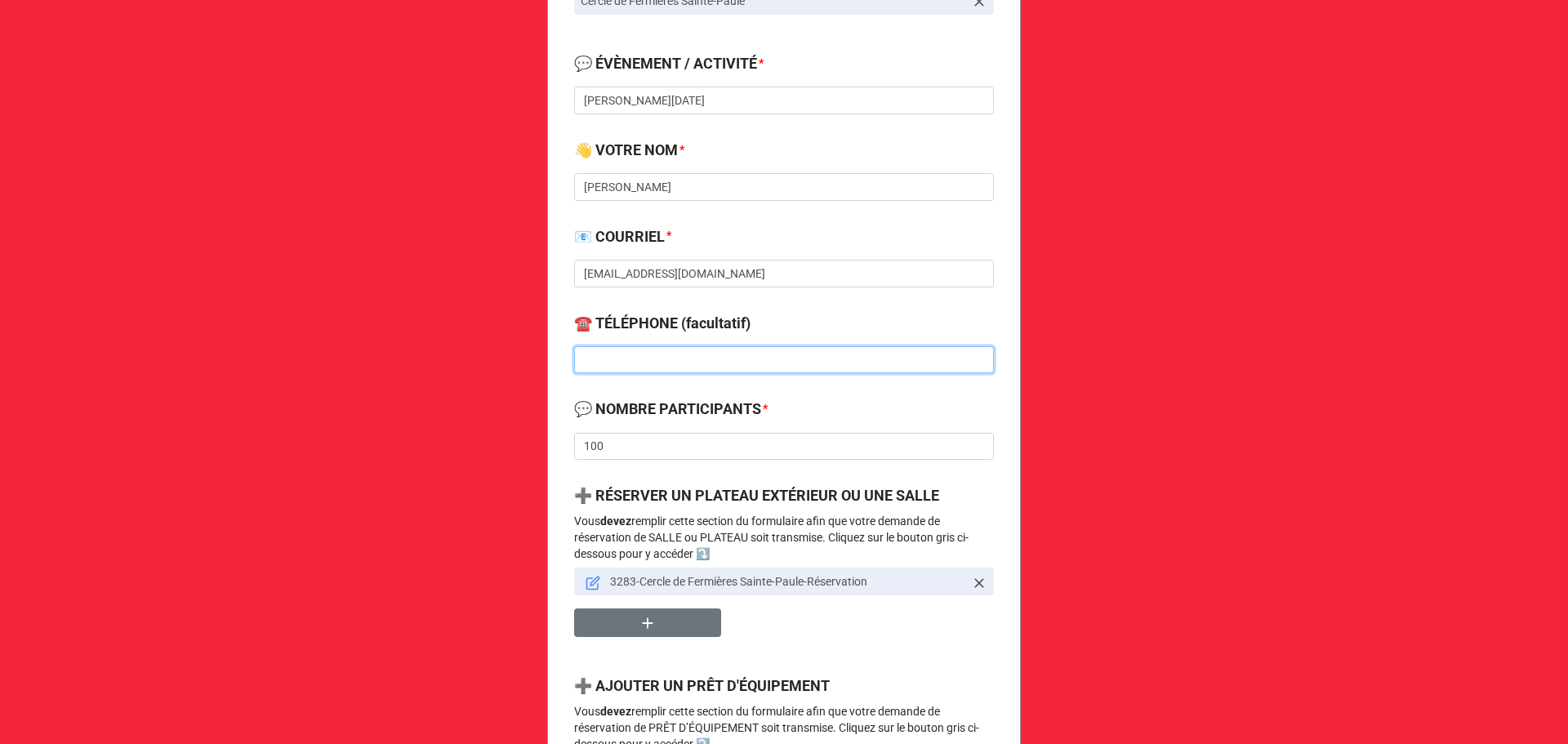
click at [621, 353] on input at bounding box center [784, 360] width 420 height 28
paste input "(514) 984-0941"
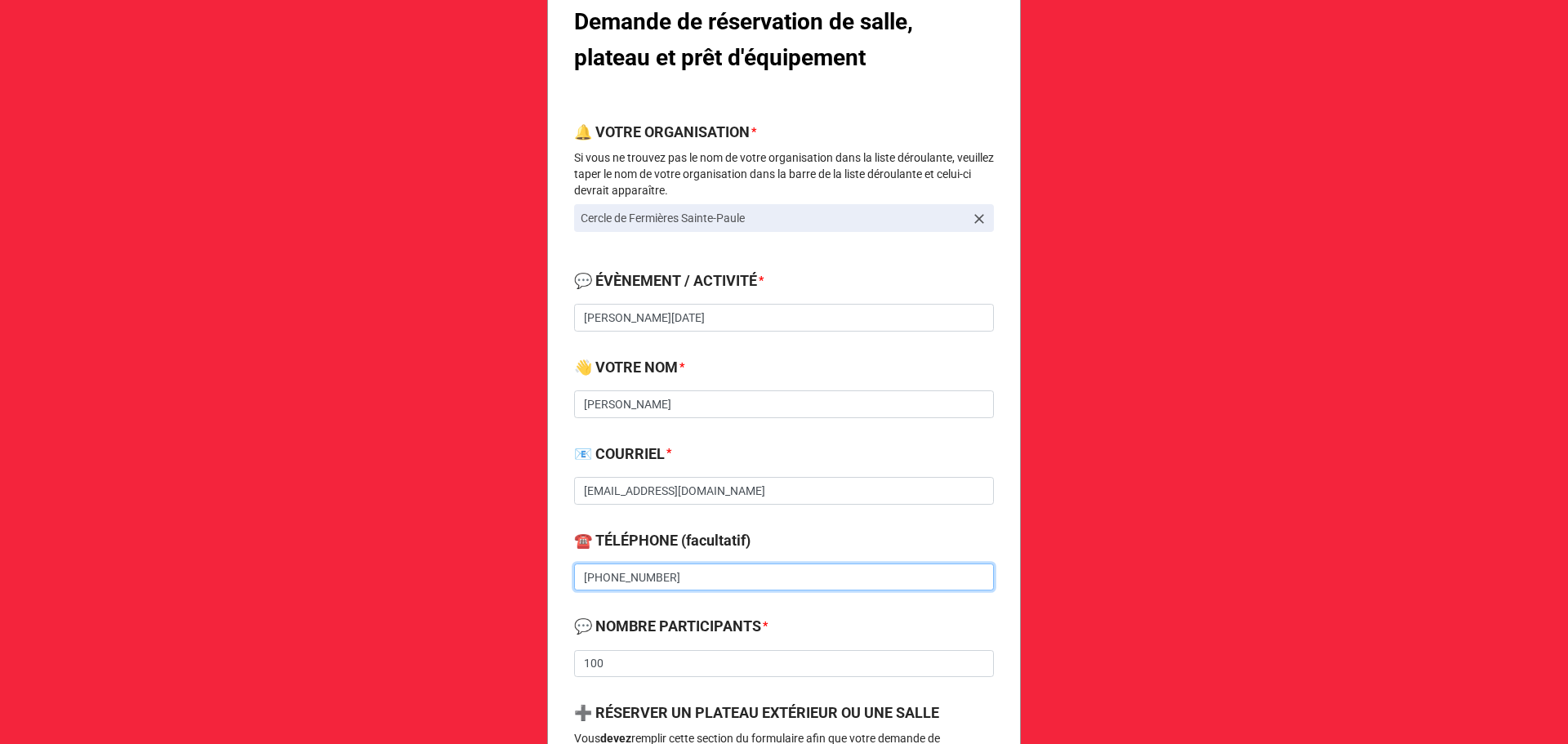
type input "(514) 984-0941"
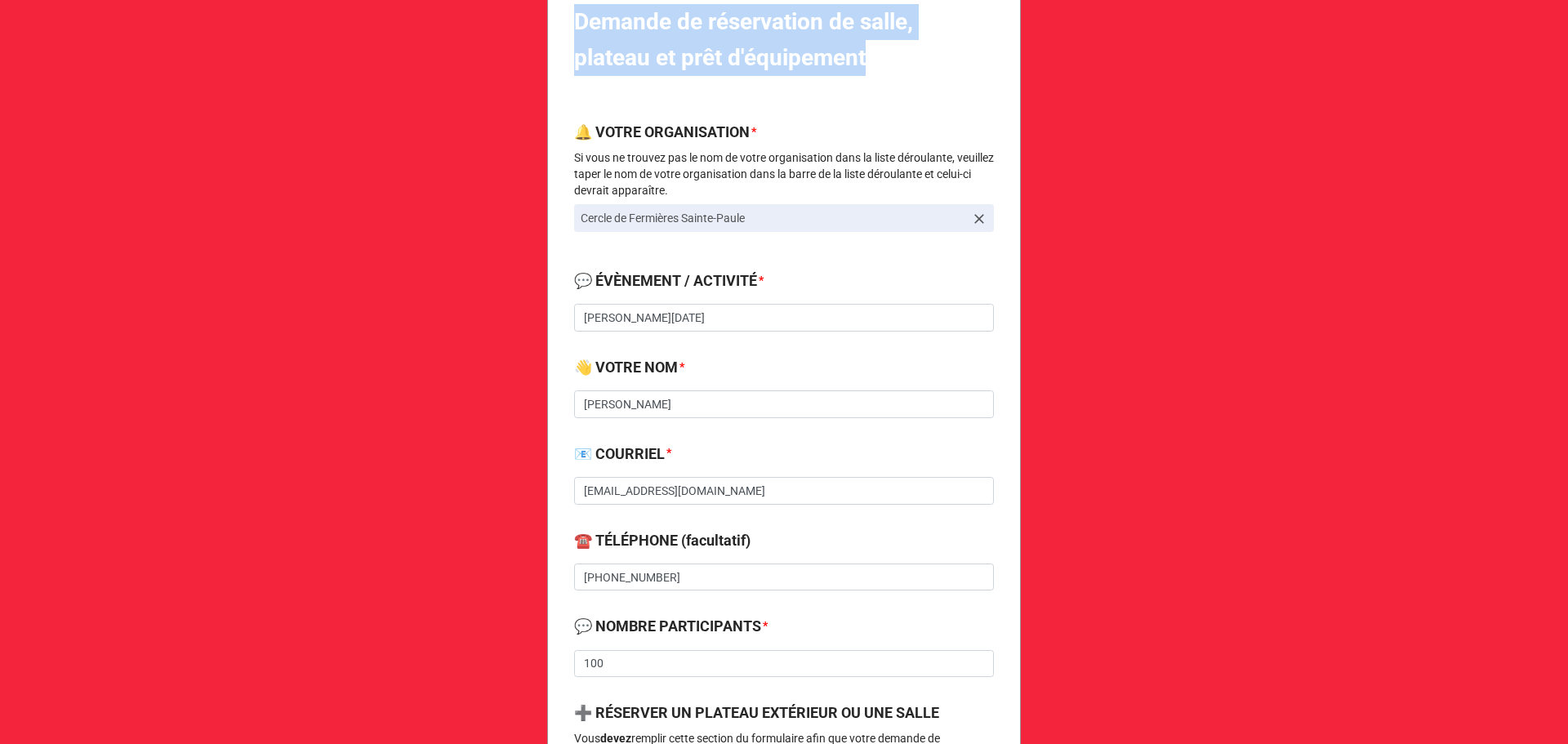
drag, startPoint x: 573, startPoint y: 26, endPoint x: 886, endPoint y: 63, distance: 315.2
click at [886, 63] on label "Demande de réservation de salle, plateau et prêt d'équipement" at bounding box center [784, 40] width 420 height 72
drag, startPoint x: 707, startPoint y: 51, endPoint x: 559, endPoint y: 21, distance: 151.0
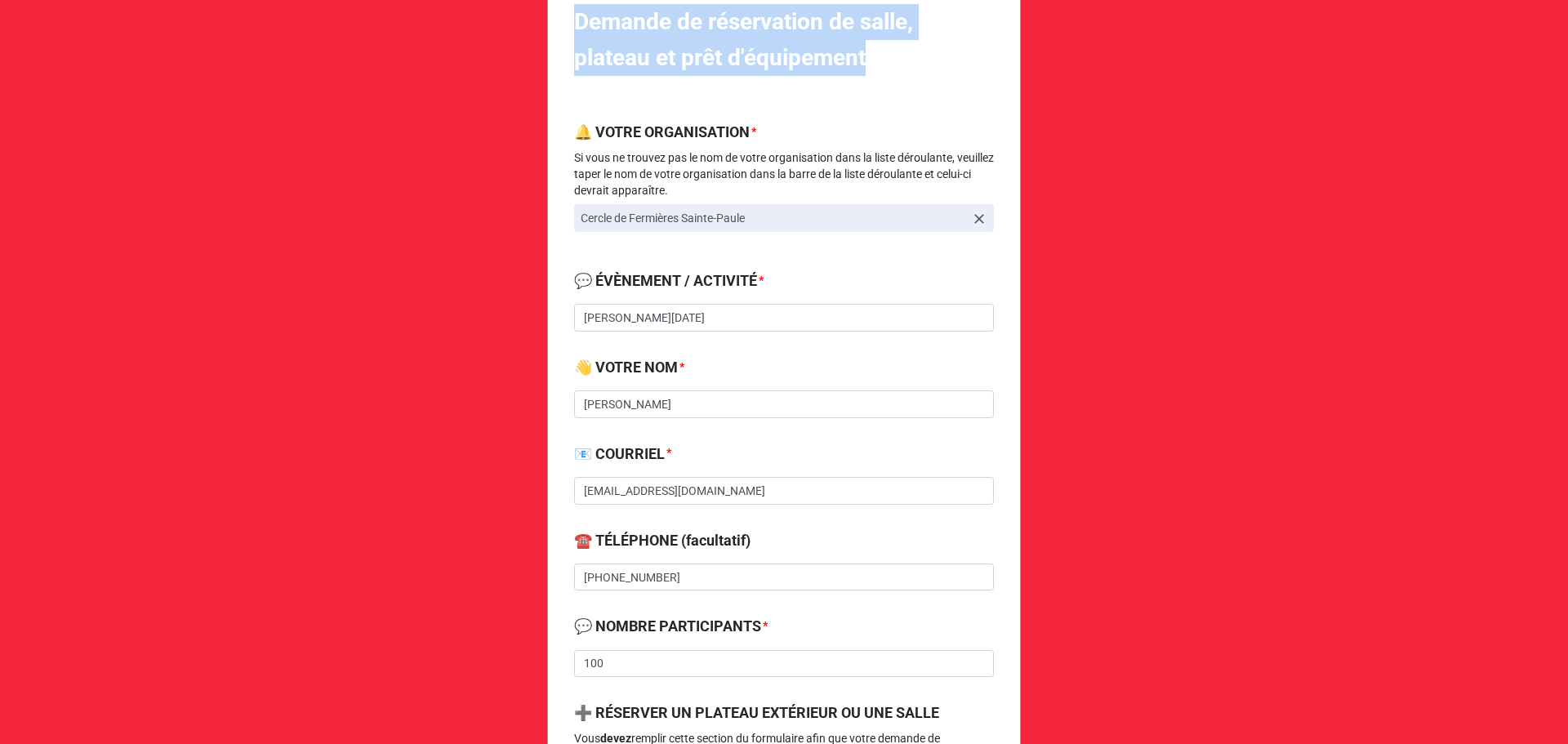
click at [631, 33] on b "Demande de réservation de salle, plateau et prêt d'équipement" at bounding box center [743, 40] width 339 height 63
drag, startPoint x: 920, startPoint y: 82, endPoint x: 870, endPoint y: 64, distance: 53.1
click at [788, 61] on b "Demande de réservation de salle, plateau et prêt d'équipement" at bounding box center [743, 40] width 339 height 63
drag, startPoint x: 893, startPoint y: 59, endPoint x: 570, endPoint y: 18, distance: 325.6
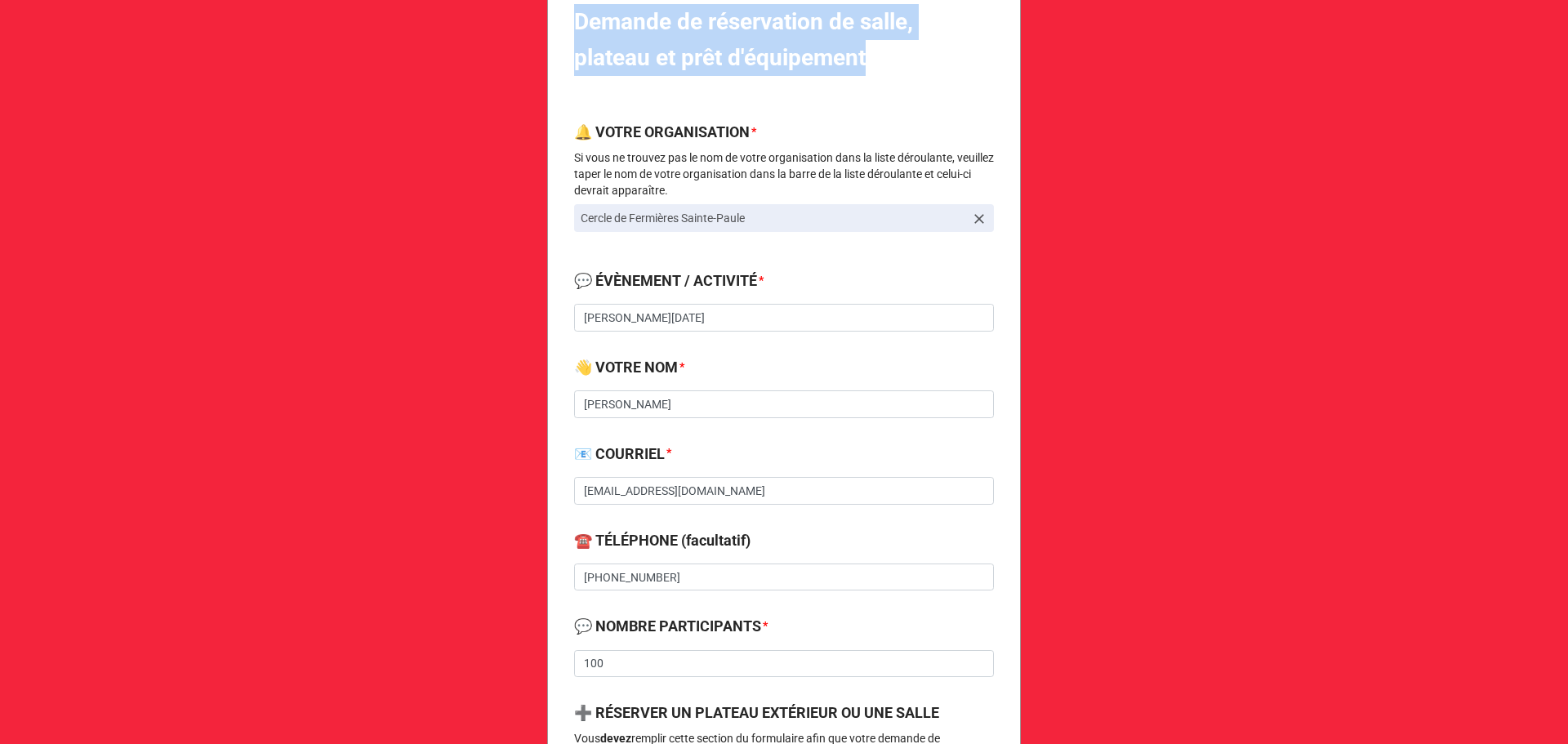
click at [574, 18] on label "Demande de réservation de salle, plateau et prêt d'équipement" at bounding box center [784, 40] width 420 height 72
click at [606, 18] on b "Demande de réservation de salle, plateau et prêt d'équipement" at bounding box center [743, 40] width 339 height 63
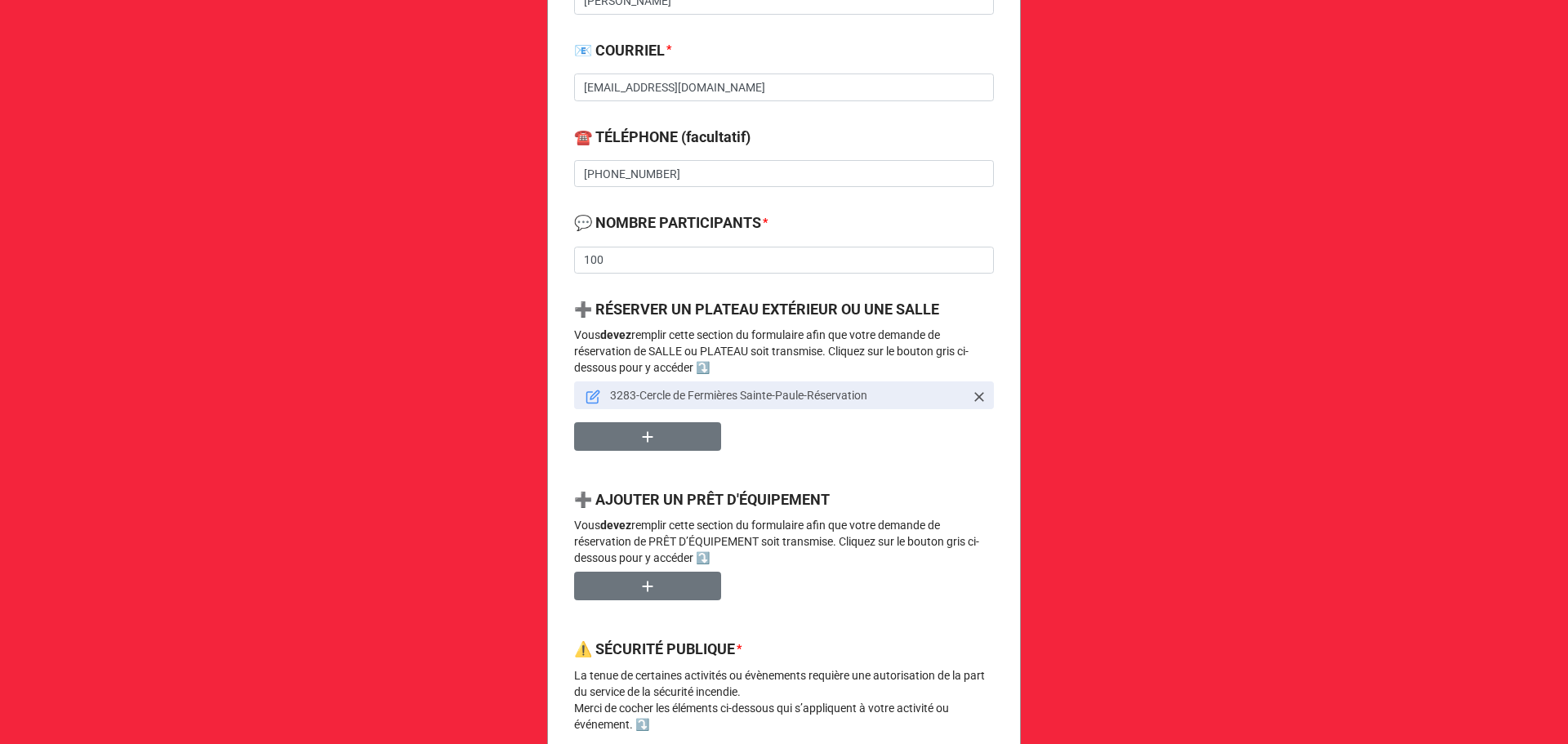
scroll to position [653, 0]
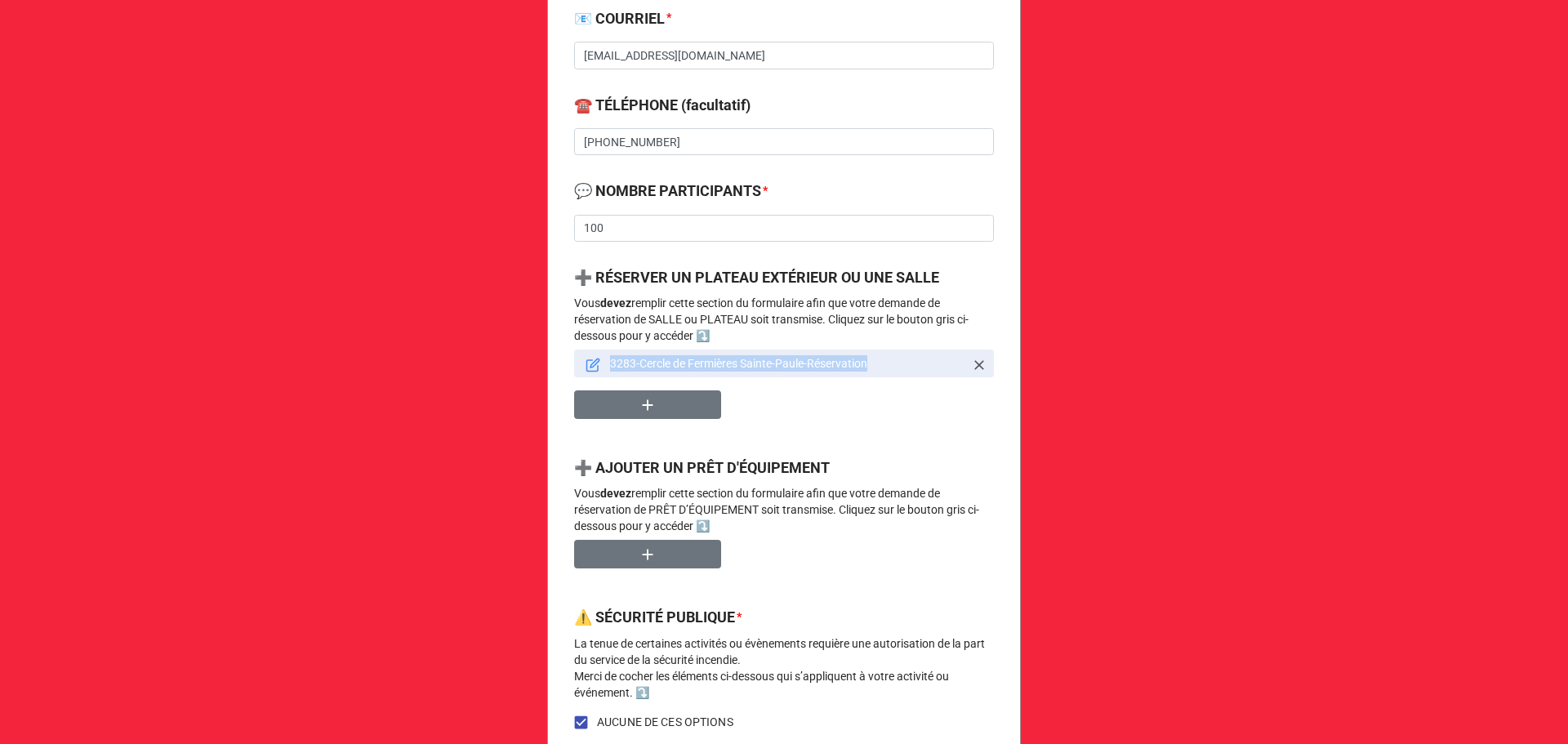
drag, startPoint x: 879, startPoint y: 372, endPoint x: 607, endPoint y: 366, distance: 272.1
click at [607, 366] on link "3283-Cercle de Fermières Sainte-Paule-Réservation" at bounding box center [784, 364] width 420 height 28
click at [681, 366] on p "3283-Cercle de Fermières Sainte-Paule-Réservation" at bounding box center [787, 364] width 355 height 17
